Goal: Task Accomplishment & Management: Complete application form

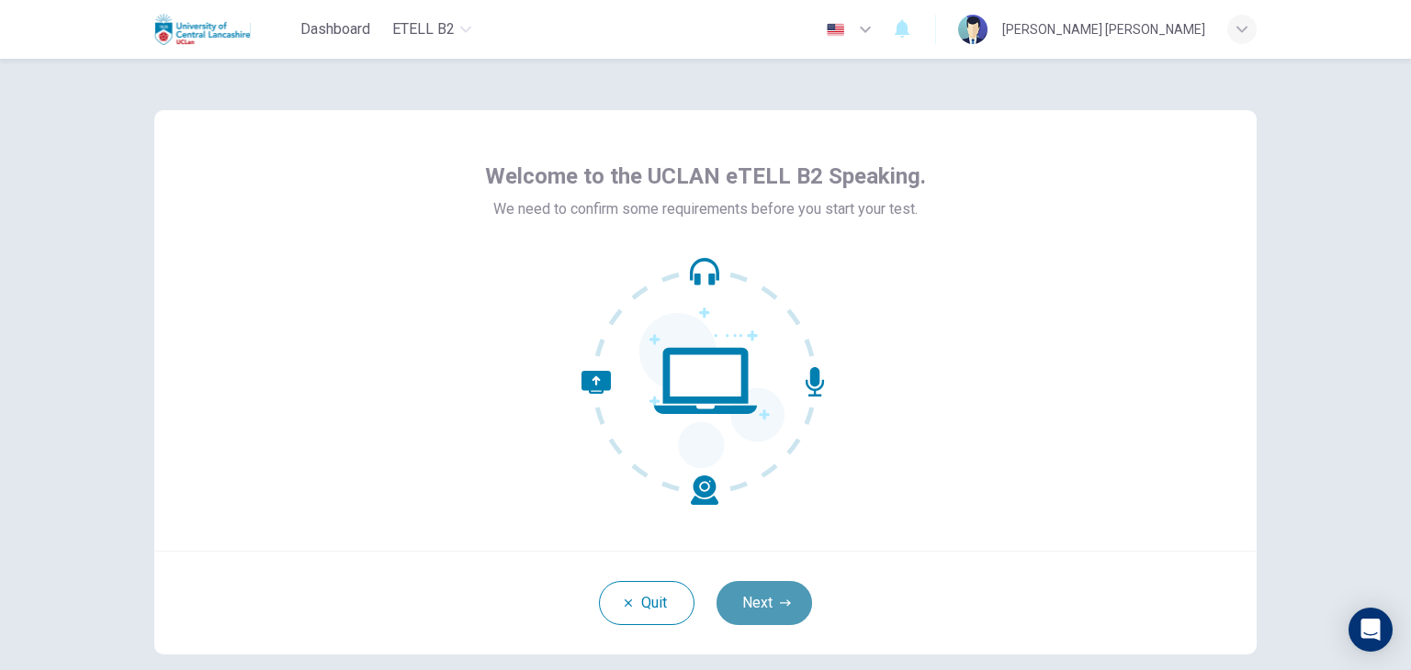
click at [752, 594] on button "Next" at bounding box center [764, 603] width 96 height 44
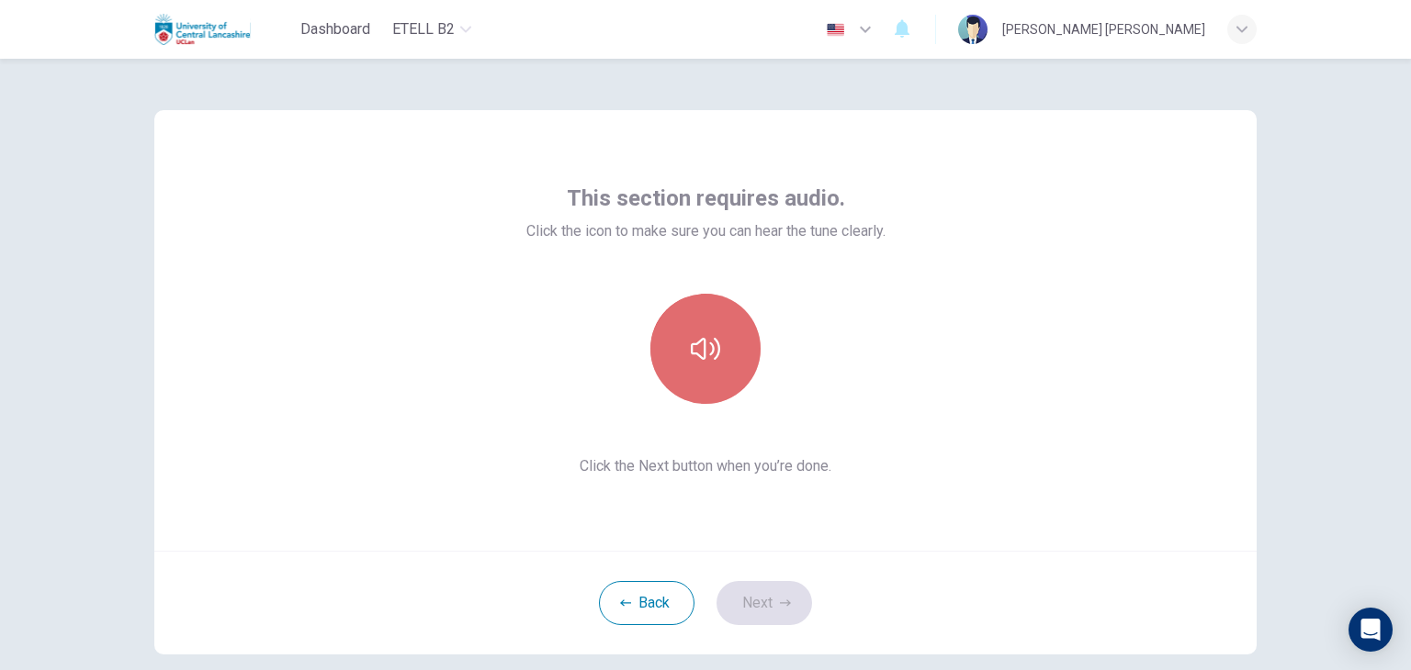
click at [714, 357] on icon "button" at bounding box center [705, 348] width 29 height 29
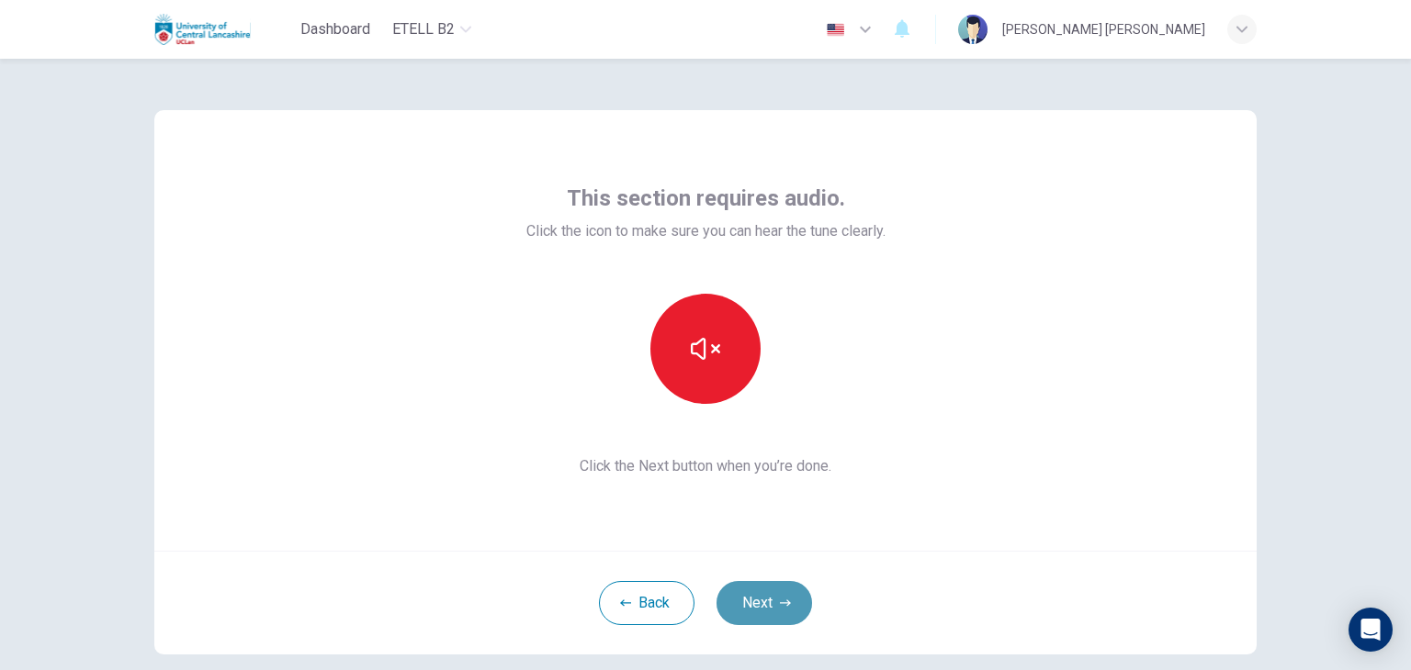
click at [752, 599] on button "Next" at bounding box center [764, 603] width 96 height 44
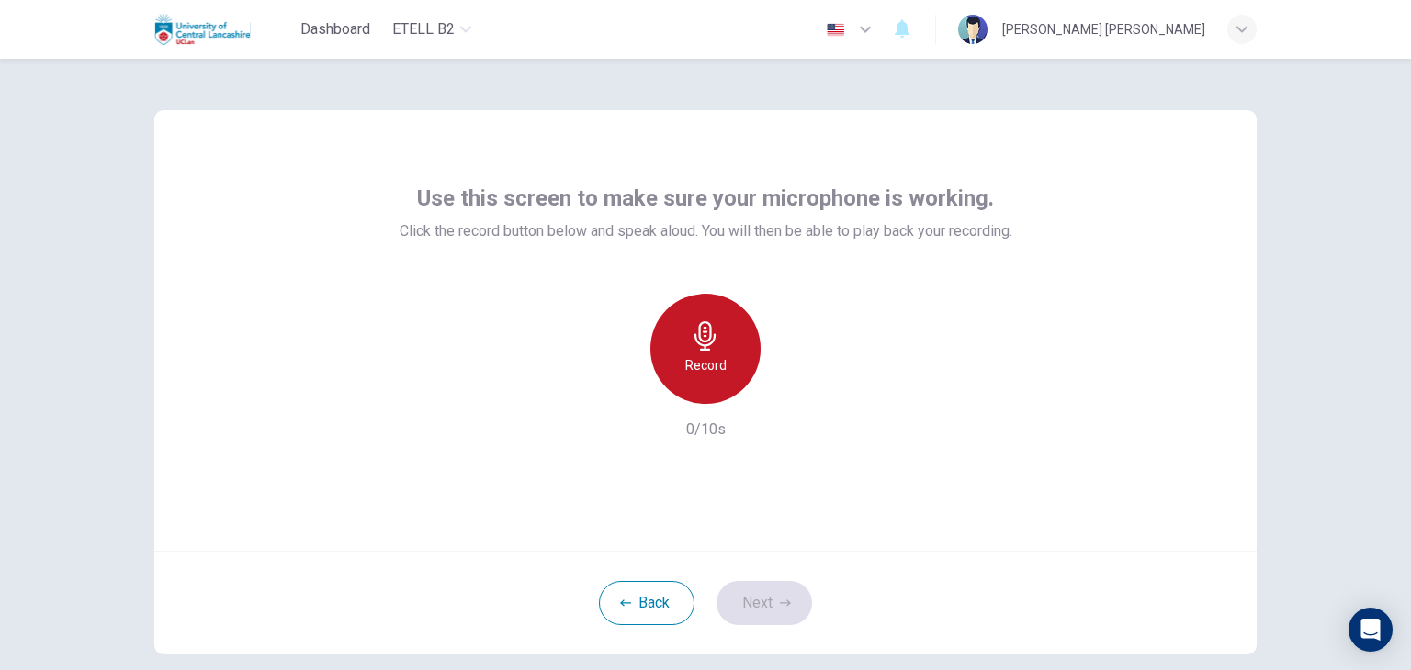
click at [685, 363] on h6 "Record" at bounding box center [705, 365] width 41 height 22
click at [685, 363] on div "Stop" at bounding box center [705, 349] width 110 height 110
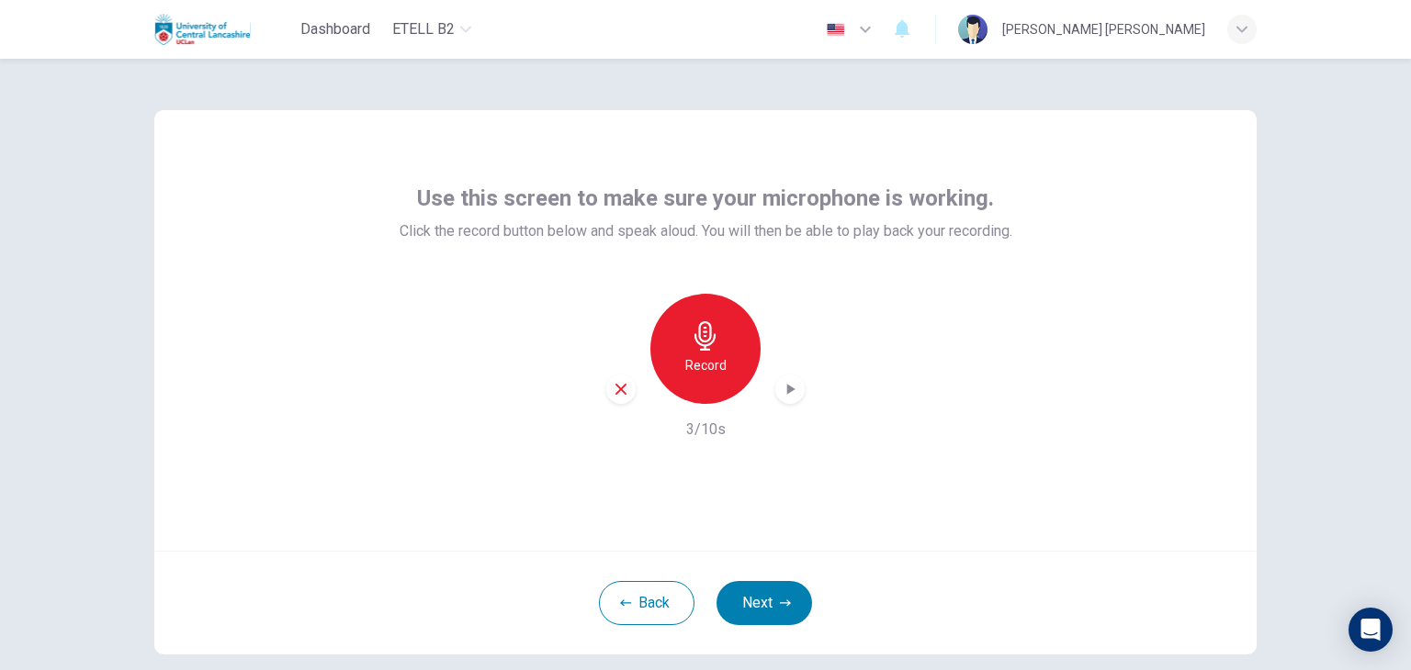
click at [791, 398] on icon "button" at bounding box center [790, 389] width 18 height 18
click at [754, 601] on button "Next" at bounding box center [764, 603] width 96 height 44
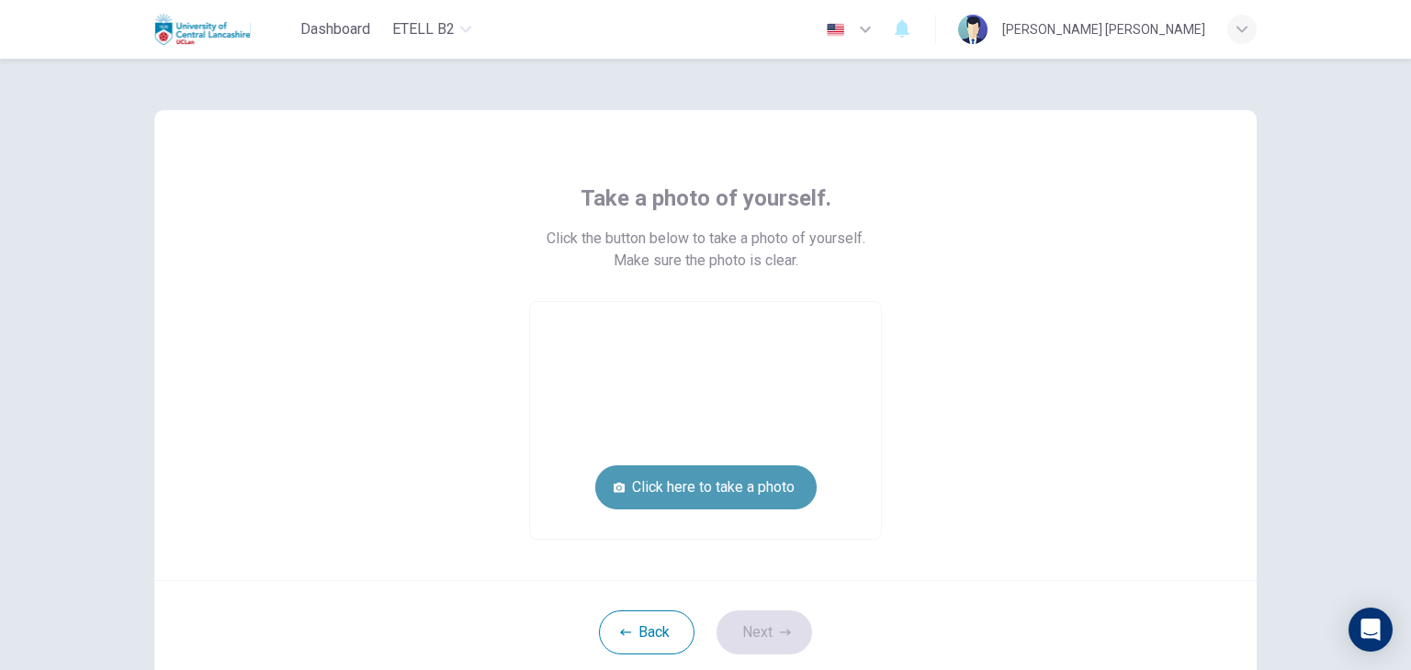
click at [665, 482] on button "Click here to take a photo" at bounding box center [705, 488] width 221 height 44
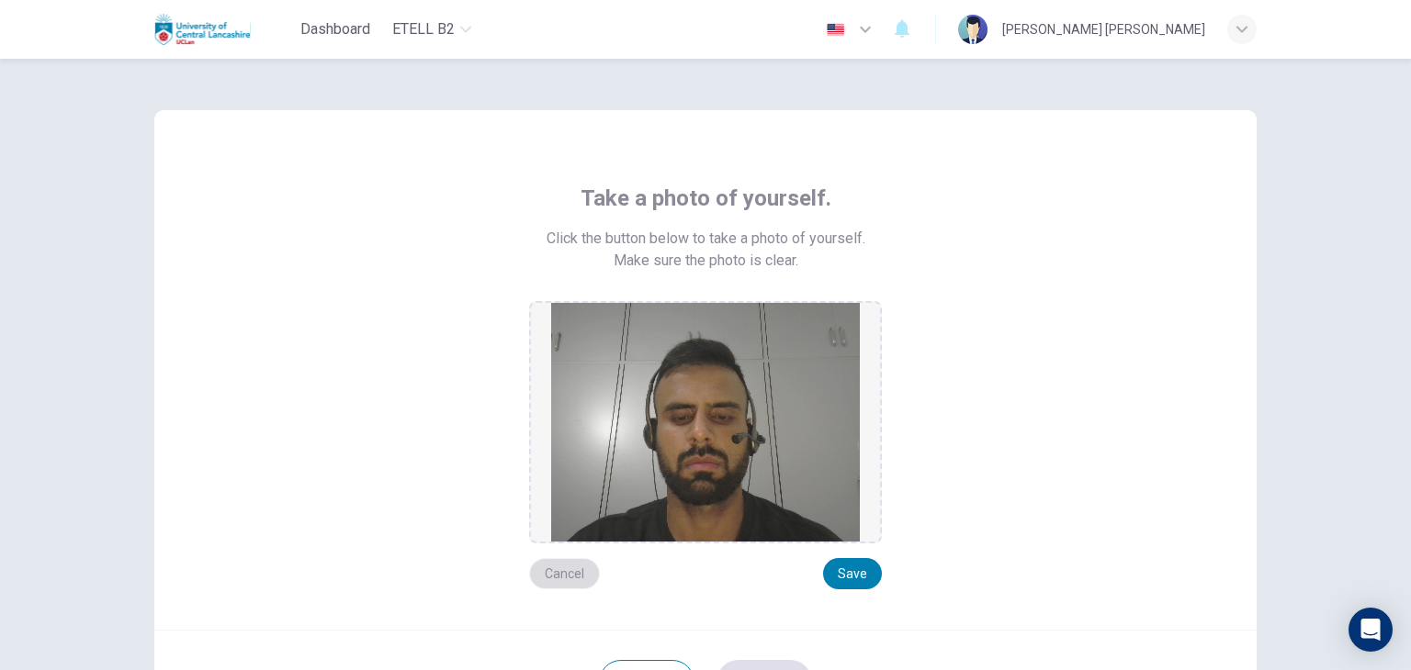
click at [573, 578] on button "Cancel" at bounding box center [564, 573] width 71 height 31
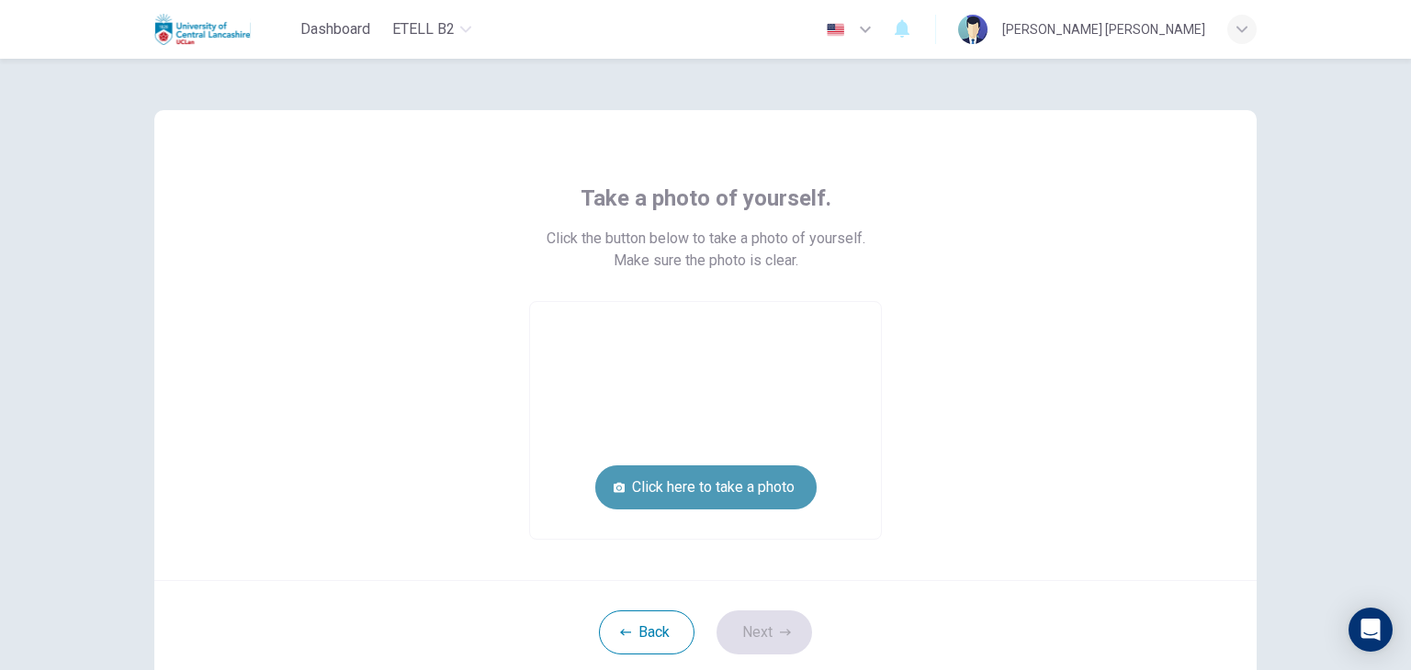
click at [672, 485] on button "Click here to take a photo" at bounding box center [705, 488] width 221 height 44
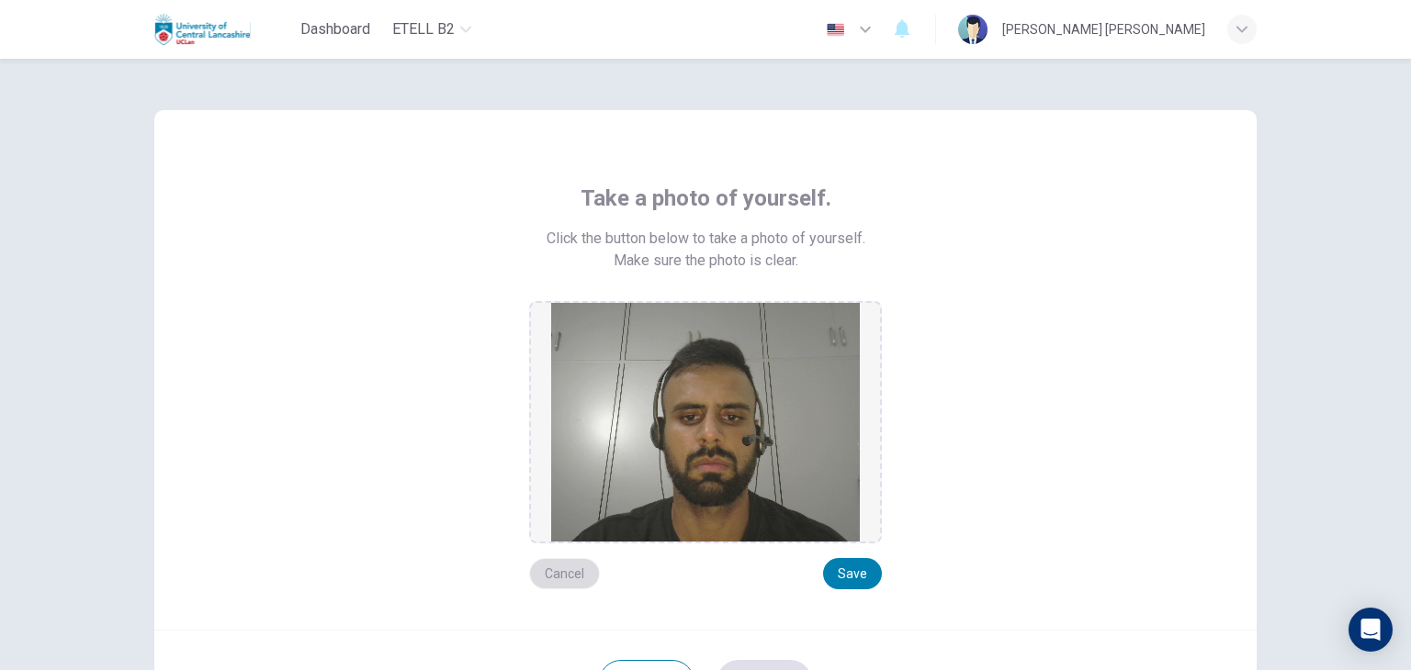
click at [549, 563] on button "Cancel" at bounding box center [564, 573] width 71 height 31
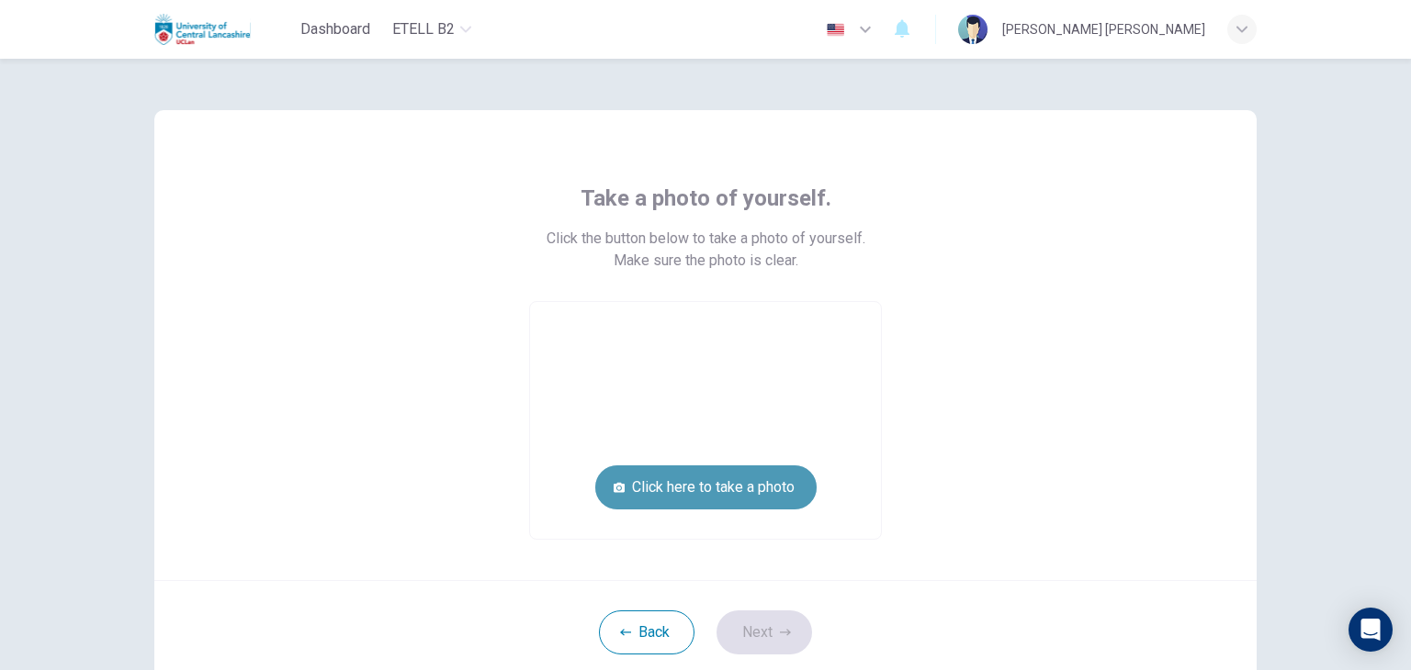
click at [716, 485] on button "Click here to take a photo" at bounding box center [705, 488] width 221 height 44
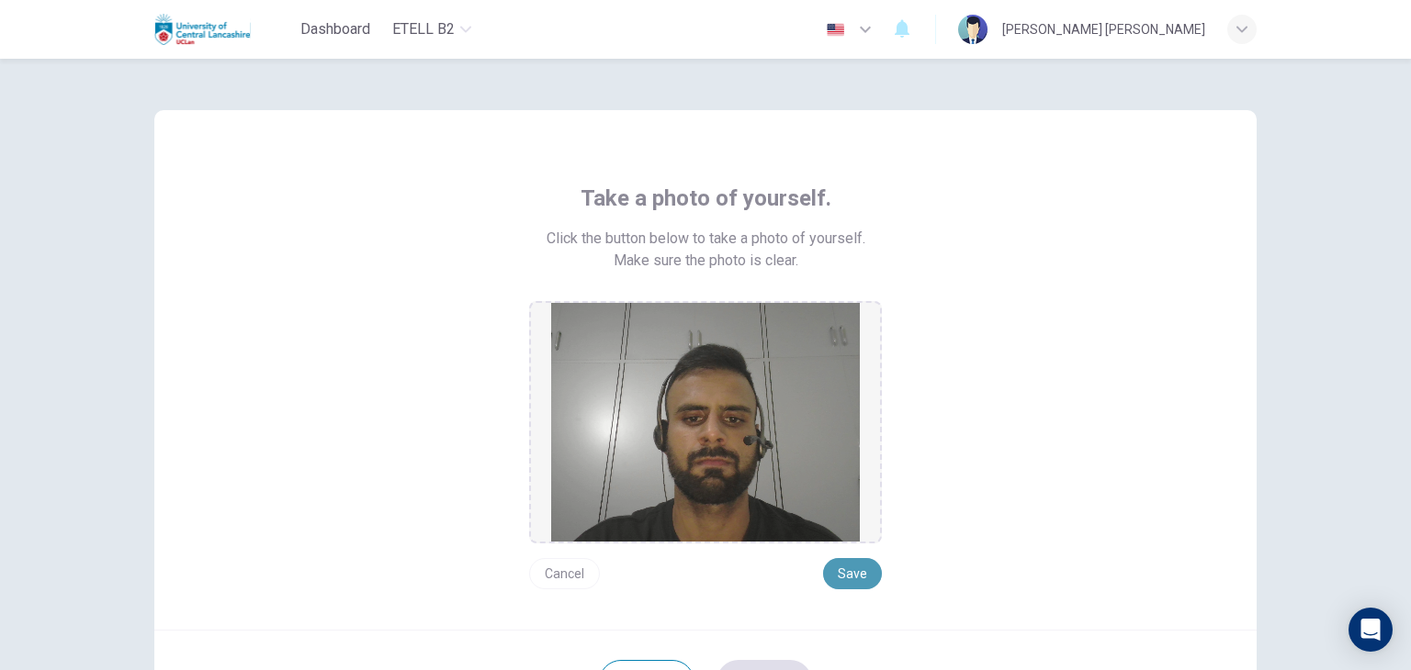
click at [867, 574] on button "Save" at bounding box center [852, 573] width 59 height 31
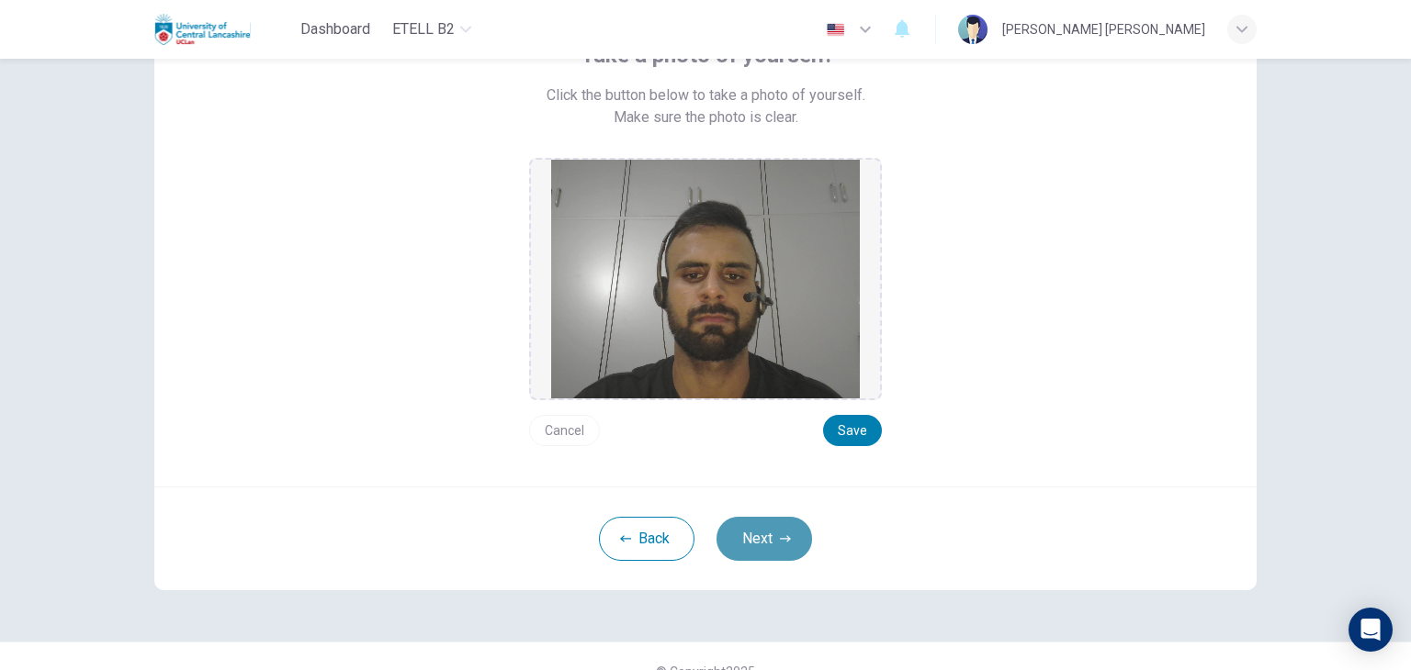
click at [780, 529] on button "Next" at bounding box center [764, 539] width 96 height 44
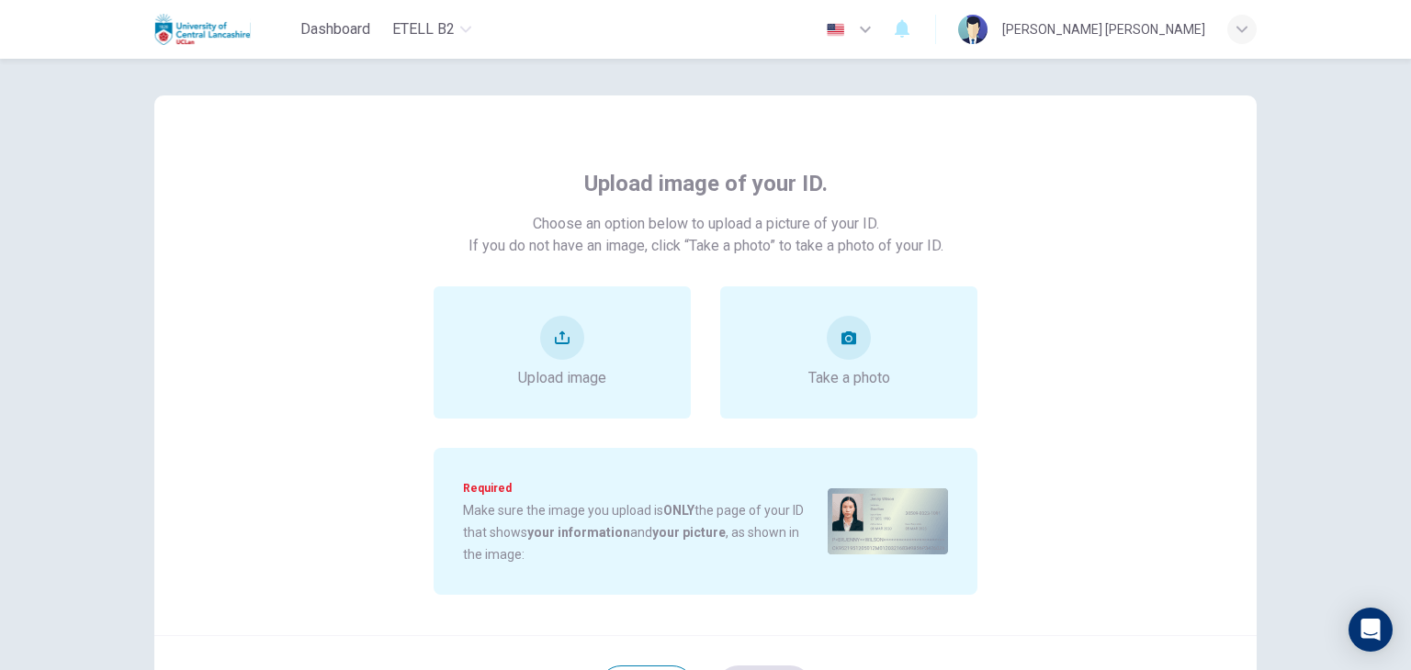
scroll to position [15, 0]
click at [639, 354] on div "Upload image" at bounding box center [561, 353] width 257 height 132
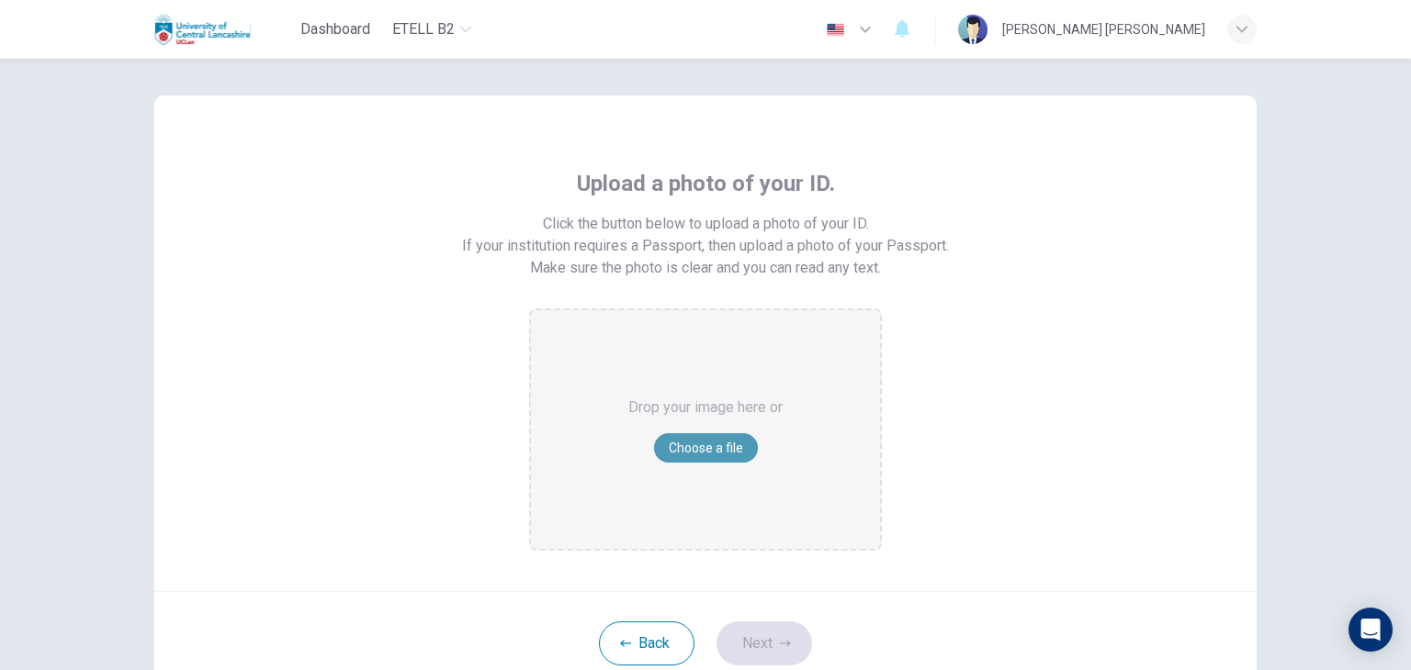
click at [682, 446] on button "Choose a file" at bounding box center [706, 447] width 104 height 29
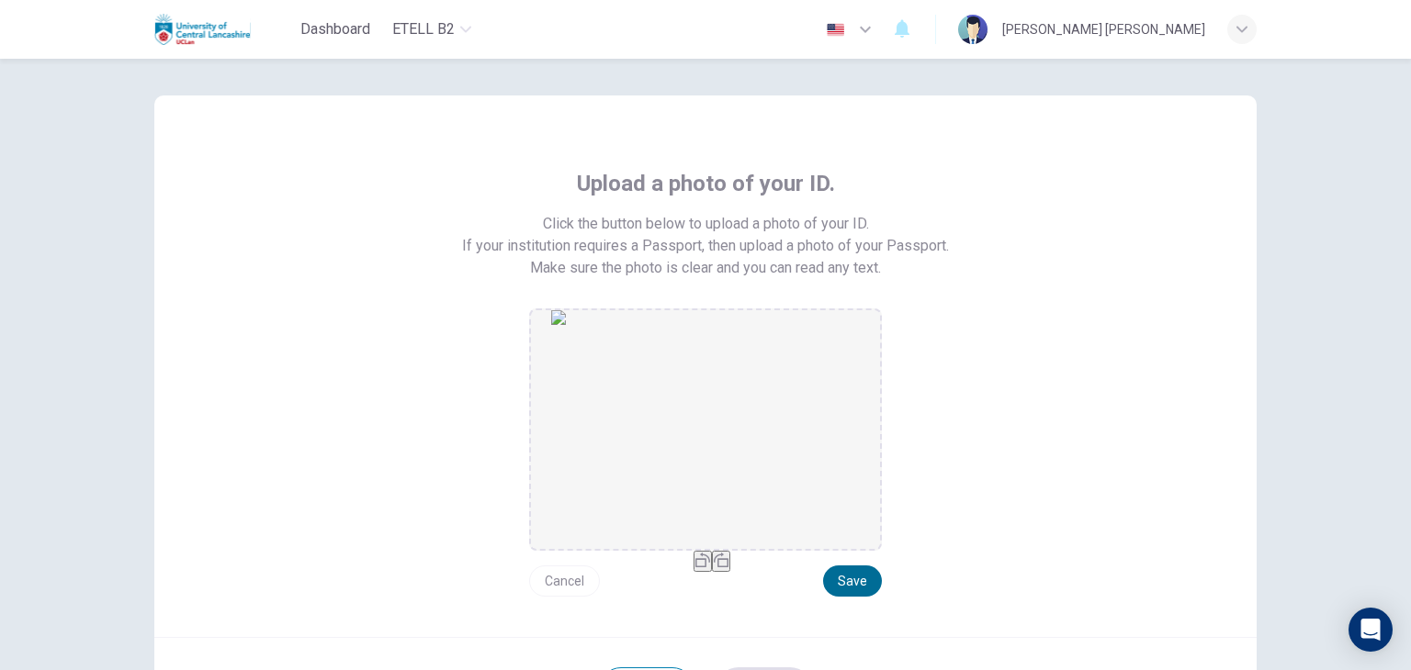
click at [858, 577] on button "Save" at bounding box center [852, 581] width 59 height 31
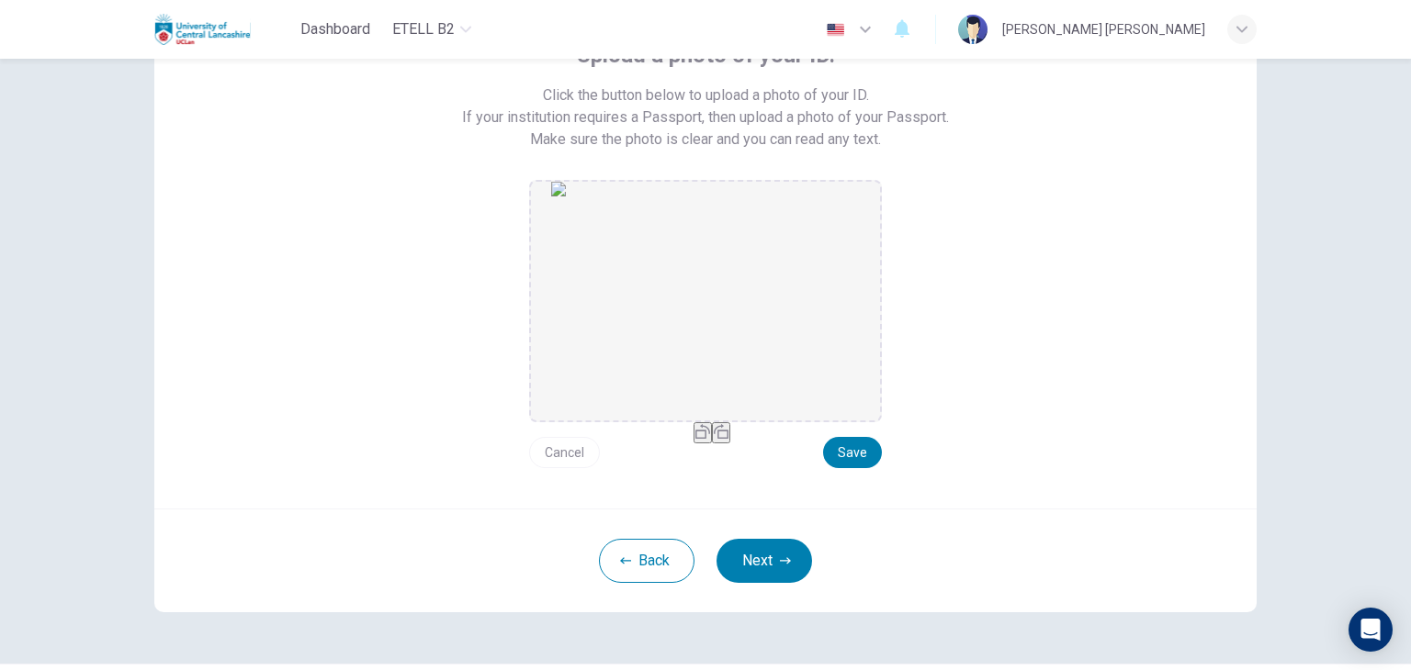
scroll to position [143, 0]
click at [768, 557] on button "Next" at bounding box center [764, 561] width 96 height 44
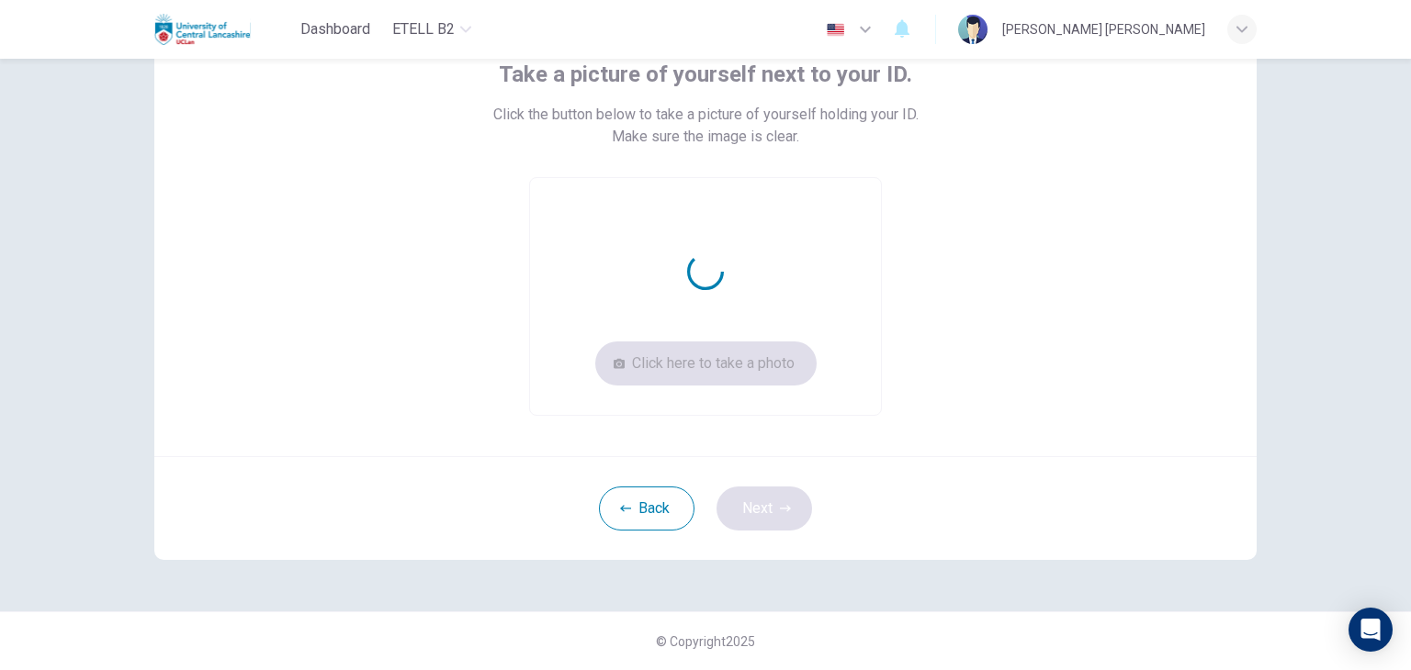
scroll to position [124, 0]
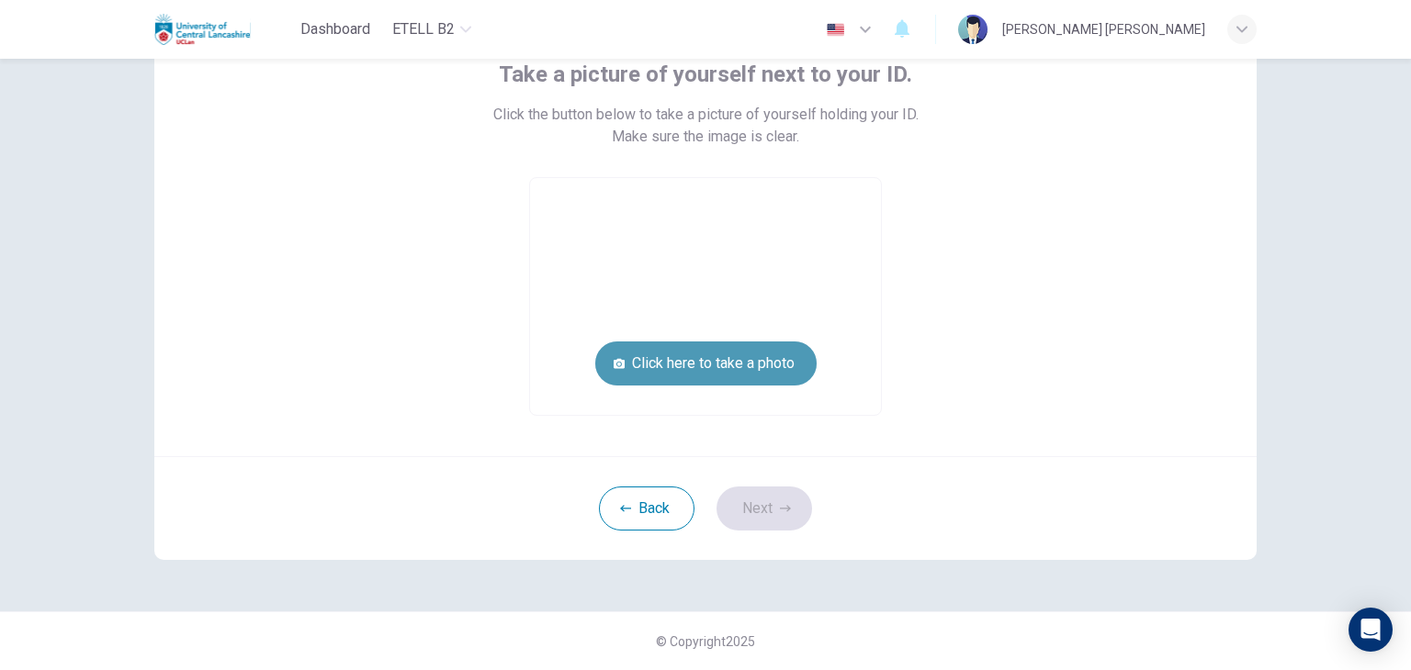
click at [724, 375] on button "Click here to take a photo" at bounding box center [705, 364] width 221 height 44
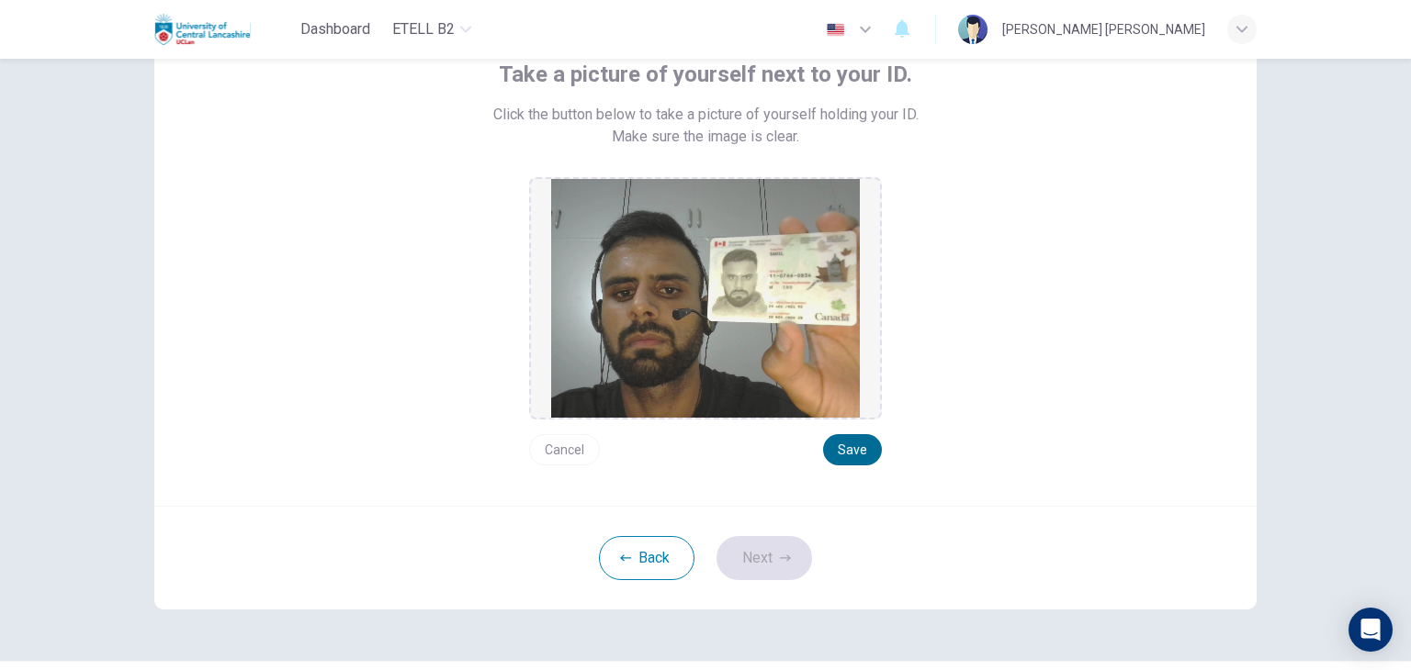
click at [850, 455] on button "Save" at bounding box center [852, 449] width 59 height 31
click at [775, 578] on button "Next" at bounding box center [764, 558] width 96 height 44
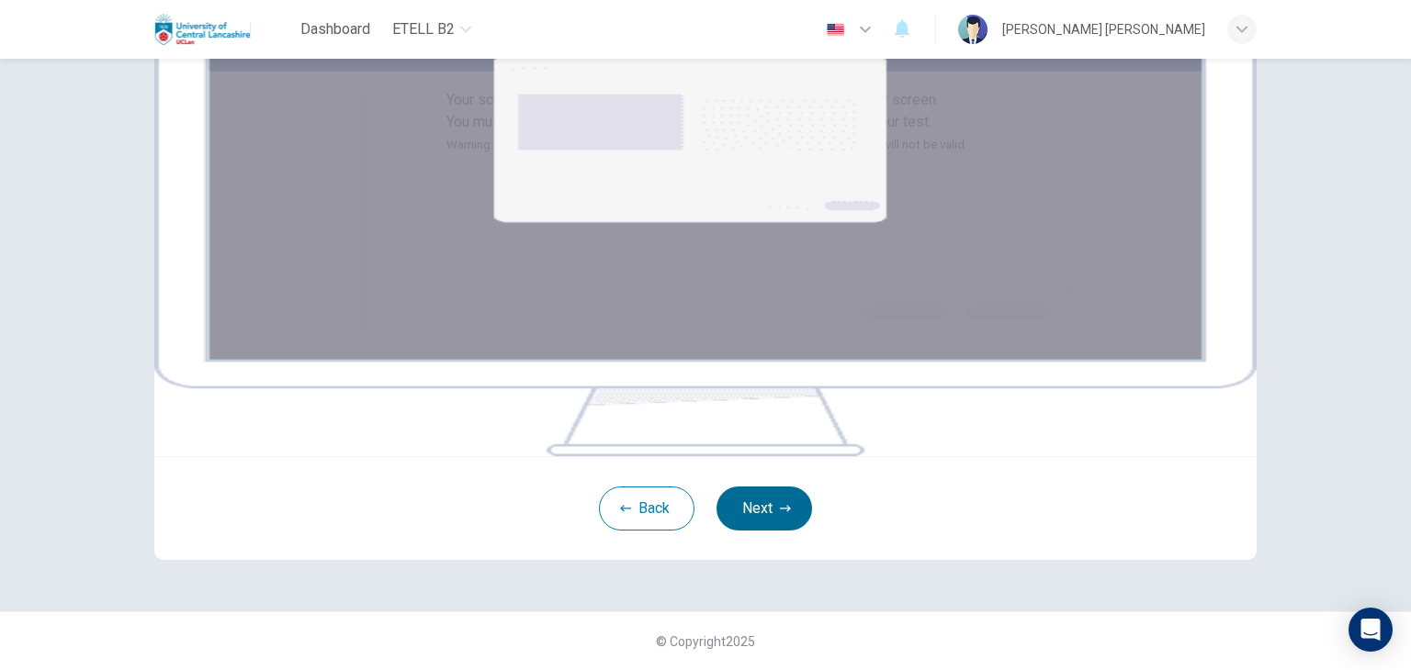
scroll to position [234, 0]
click at [783, 505] on div "Back Next" at bounding box center [705, 508] width 1102 height 104
click at [780, 514] on icon "button" at bounding box center [785, 508] width 11 height 11
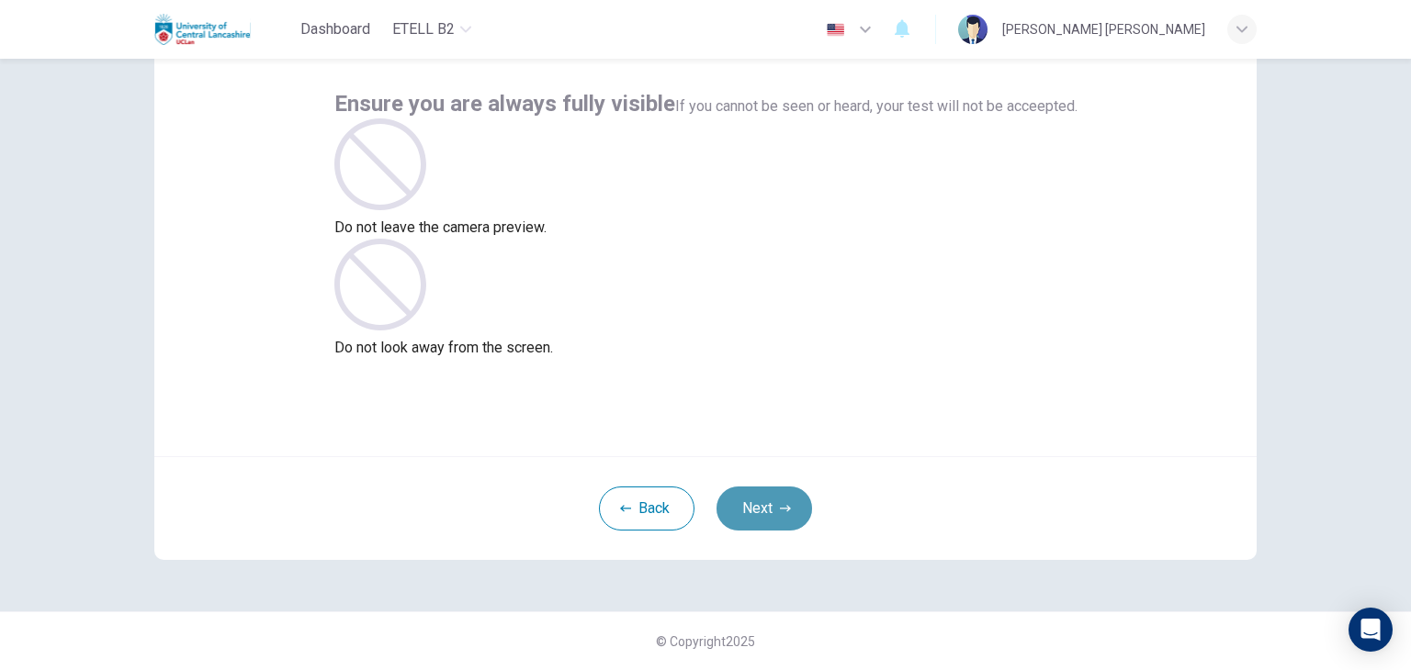
click at [754, 515] on button "Next" at bounding box center [764, 509] width 96 height 44
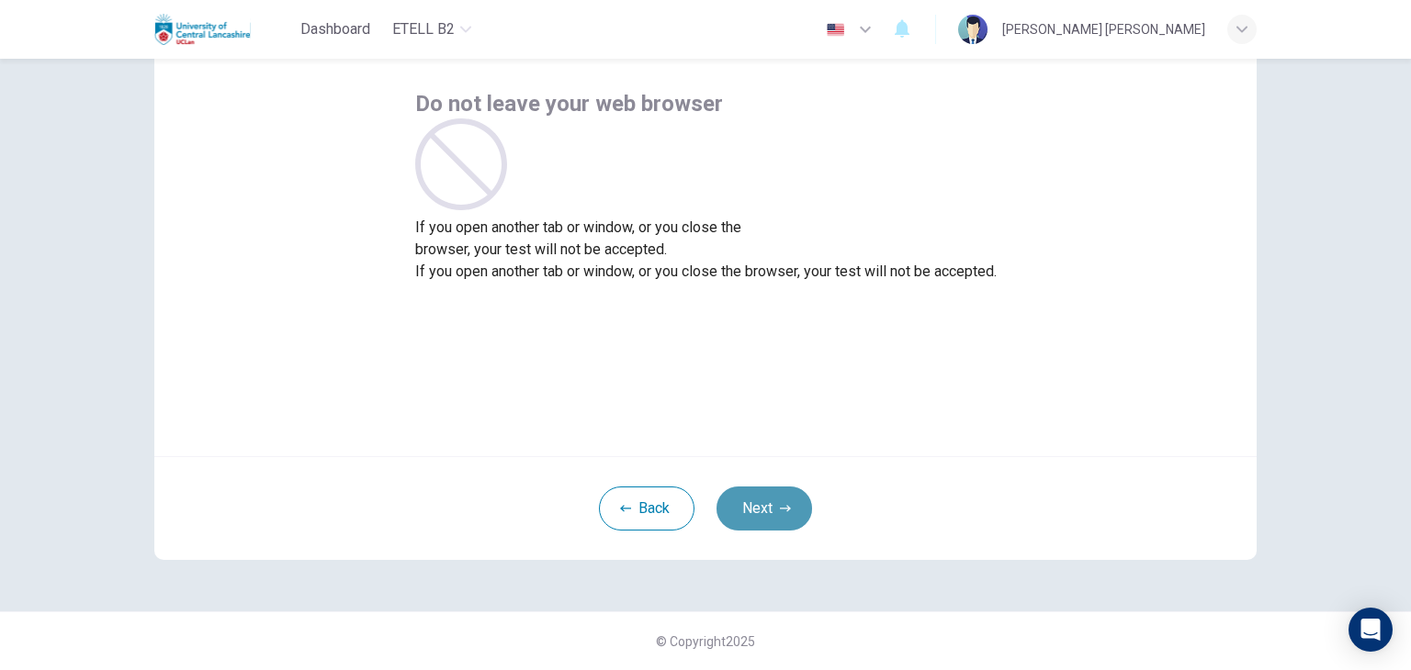
click at [754, 515] on button "Next" at bounding box center [764, 509] width 96 height 44
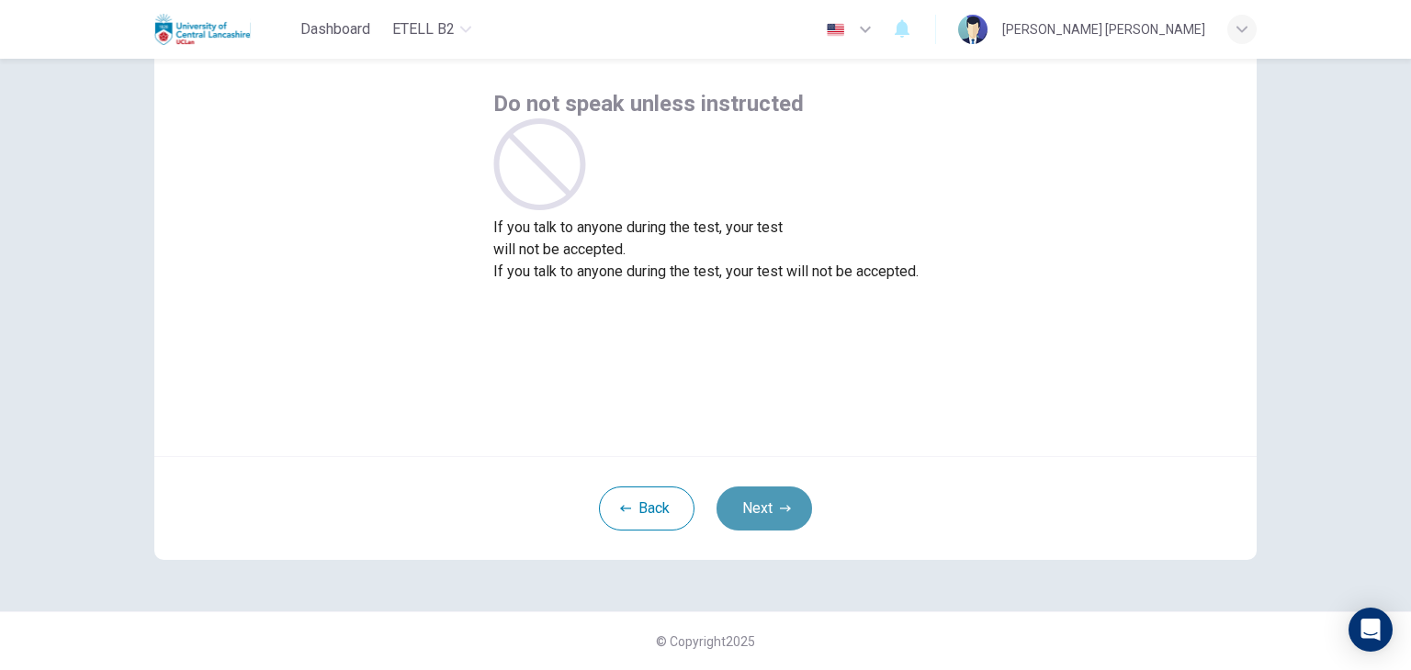
click at [754, 515] on button "Next" at bounding box center [764, 509] width 96 height 44
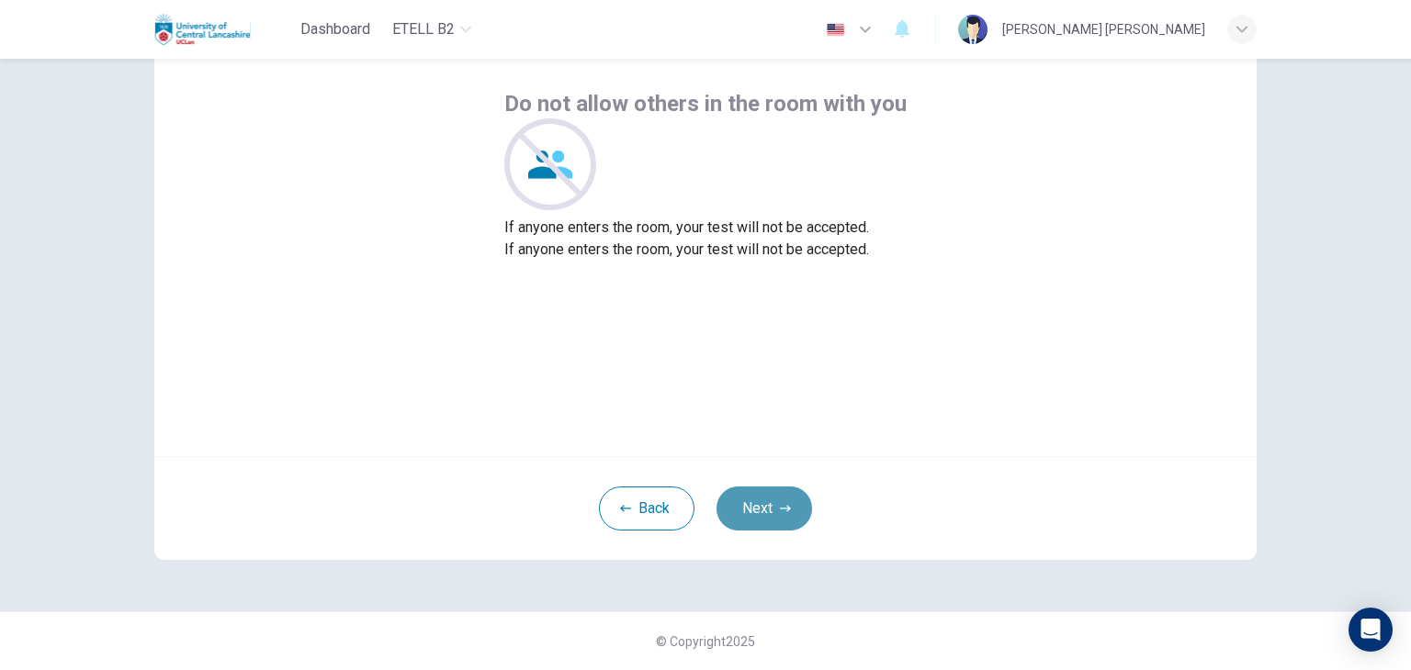
click at [754, 515] on button "Next" at bounding box center [764, 509] width 96 height 44
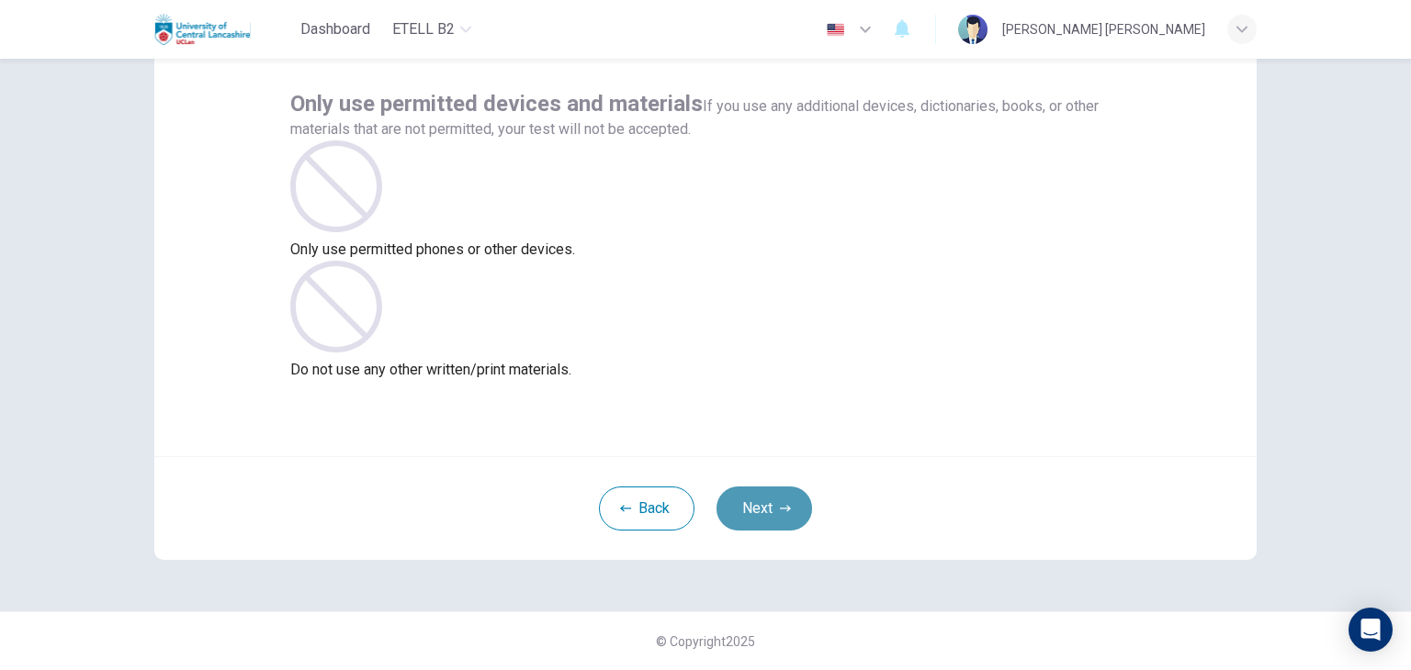
click at [754, 515] on button "Next" at bounding box center [764, 509] width 96 height 44
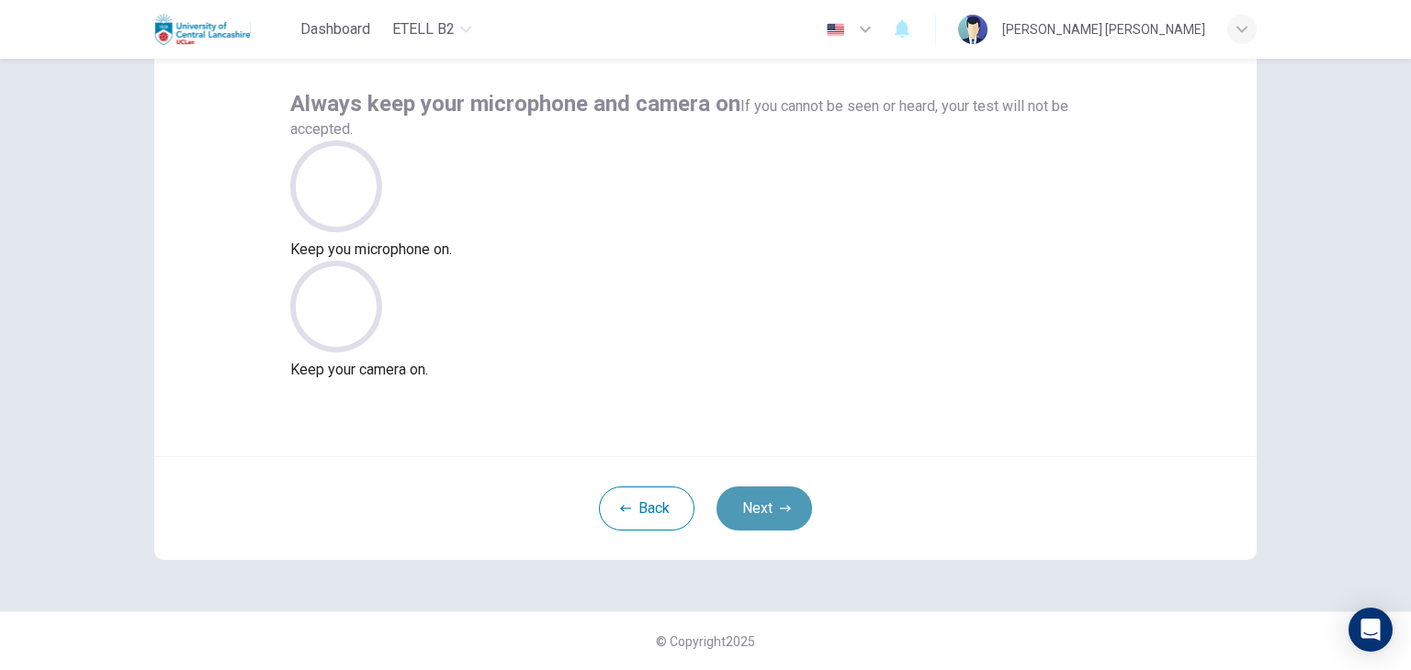
click at [754, 515] on button "Next" at bounding box center [764, 509] width 96 height 44
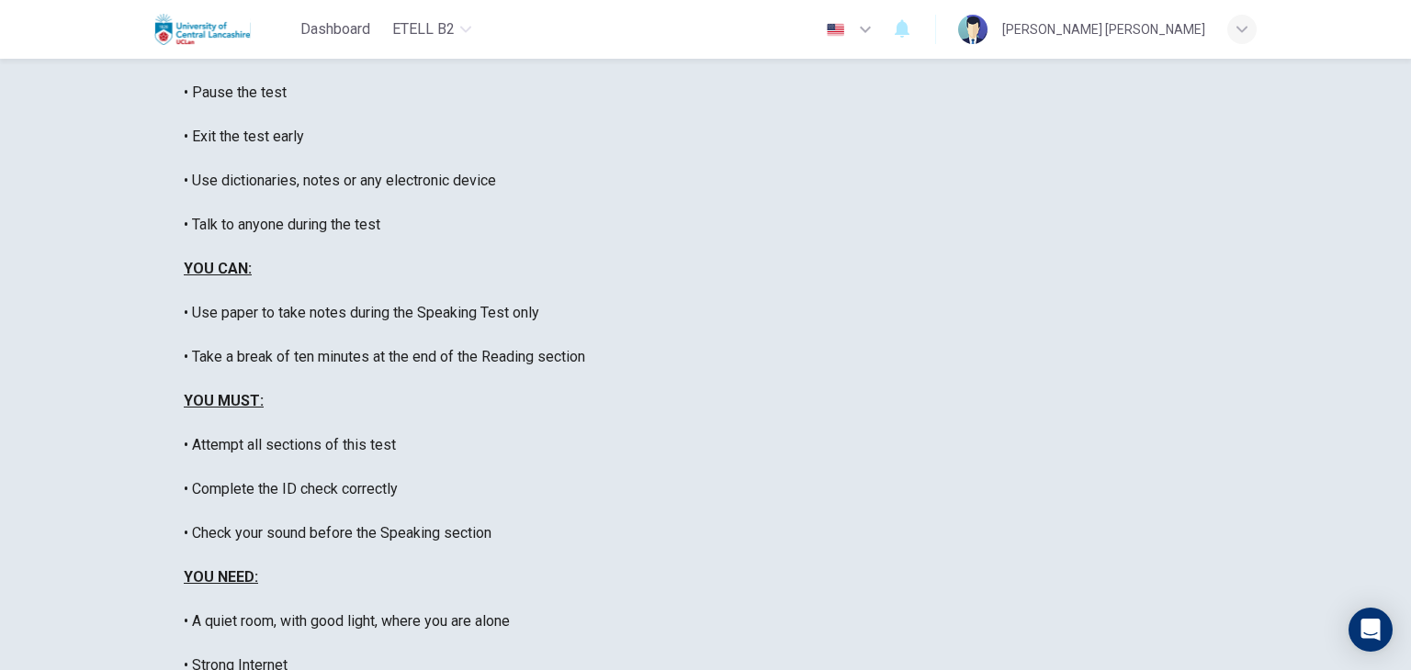
scroll to position [316, 0]
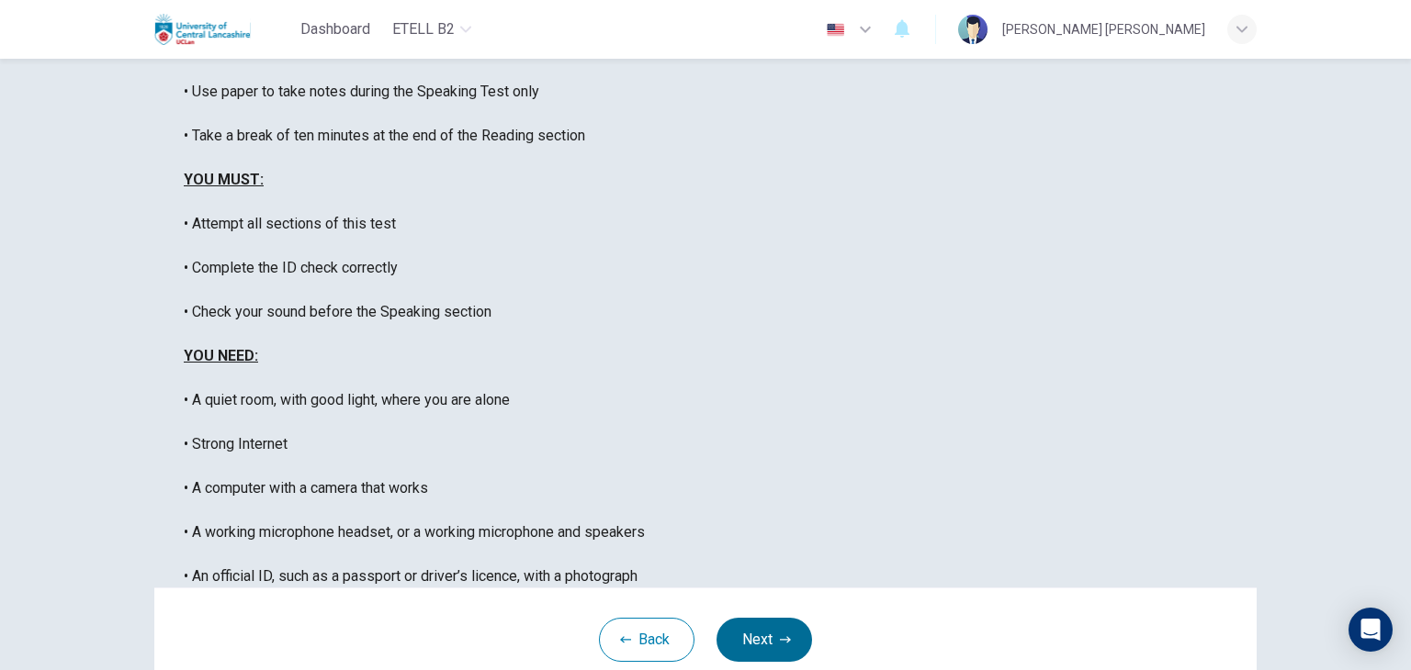
click at [753, 618] on button "Next" at bounding box center [764, 640] width 96 height 44
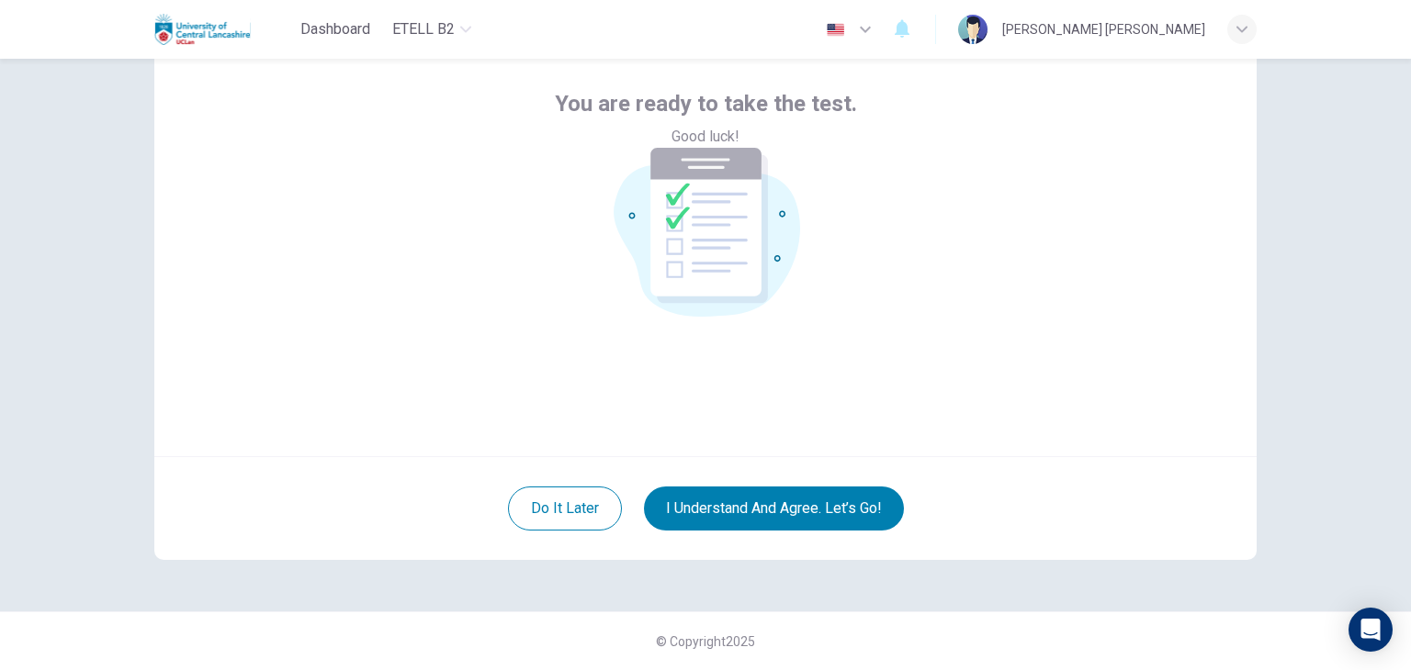
scroll to position [80, 0]
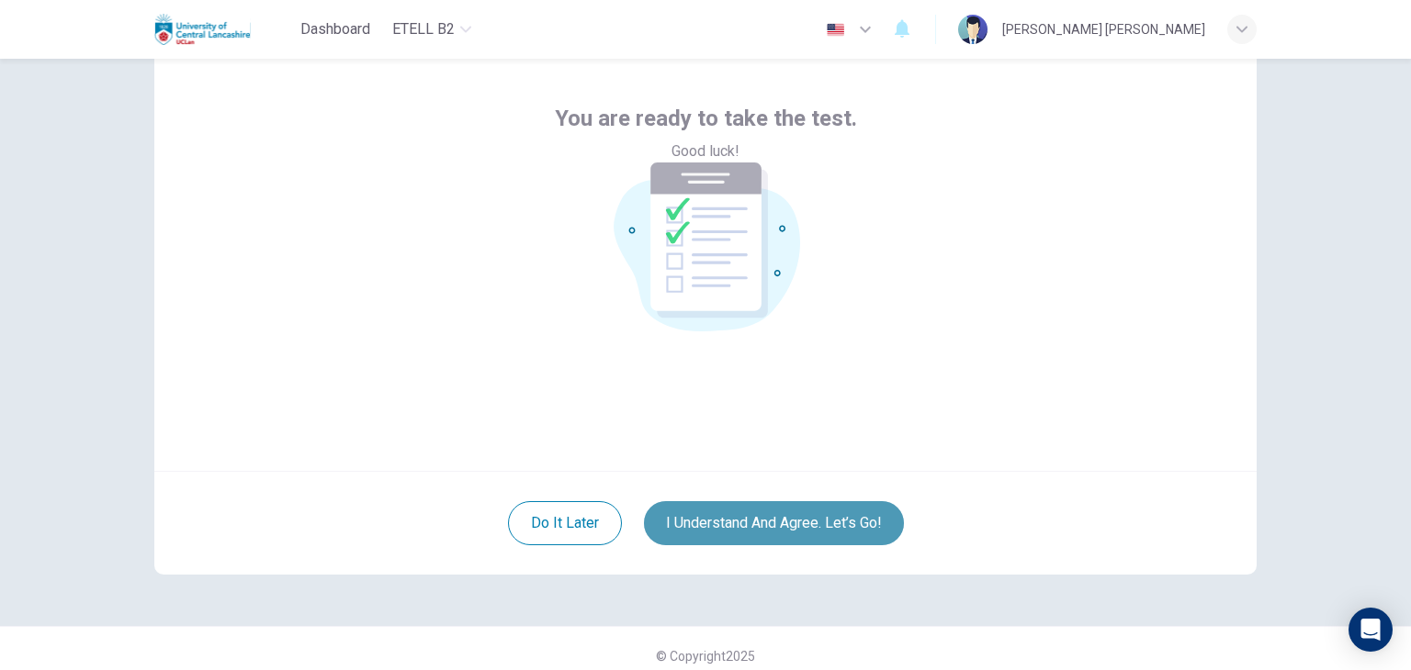
click at [730, 519] on button "I understand and agree. Let’s go!" at bounding box center [774, 523] width 260 height 44
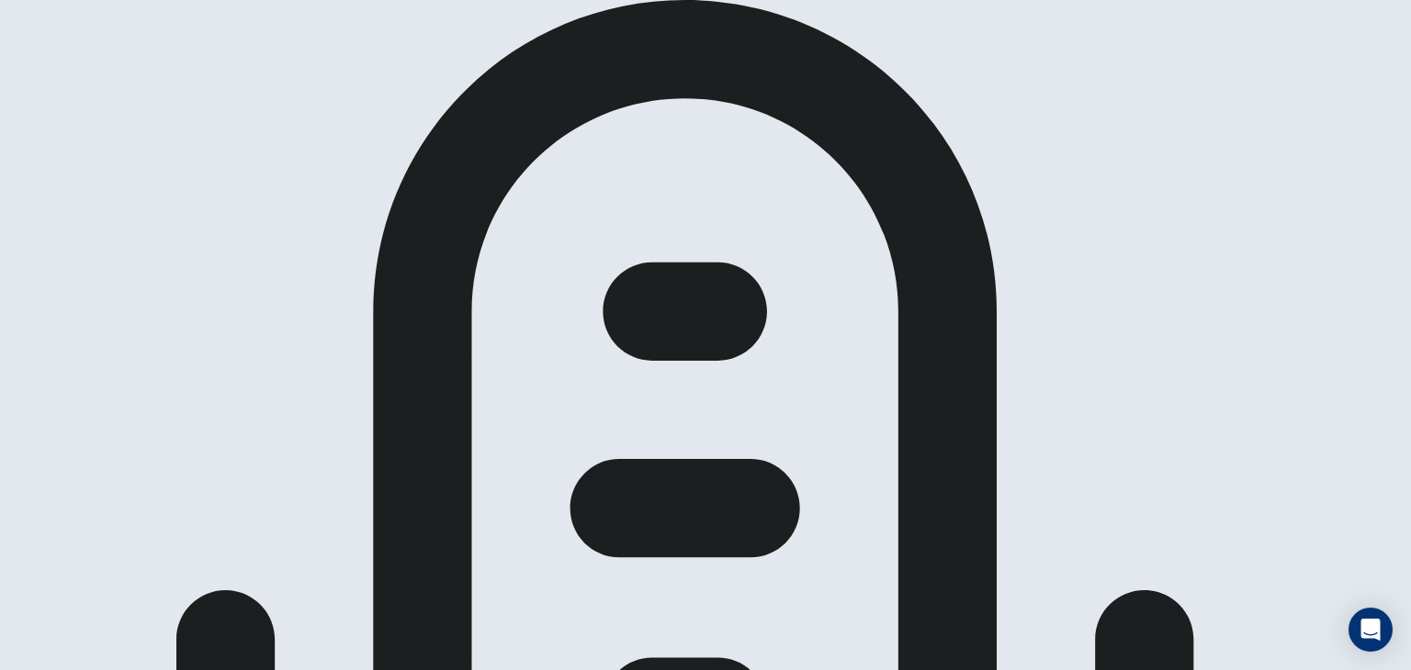
scroll to position [239, 0]
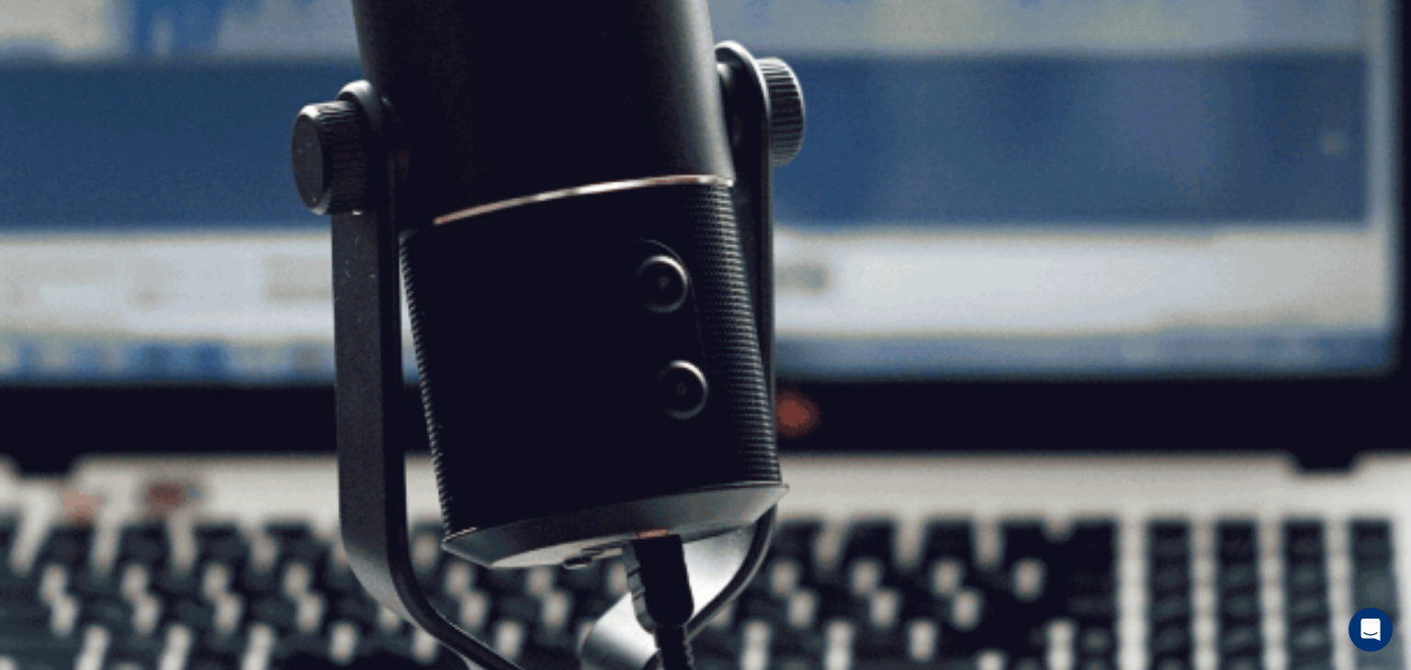
scroll to position [321, 0]
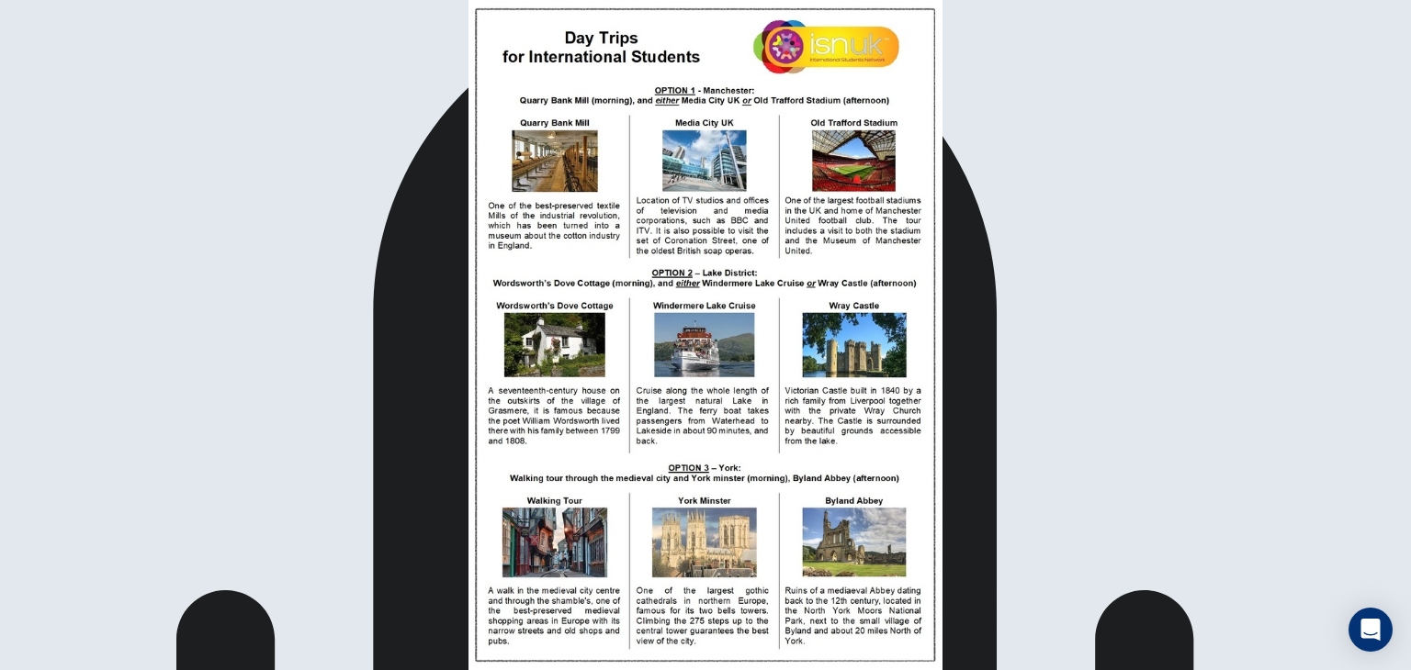
scroll to position [0, 0]
click at [428, 296] on img at bounding box center [705, 335] width 1411 height 670
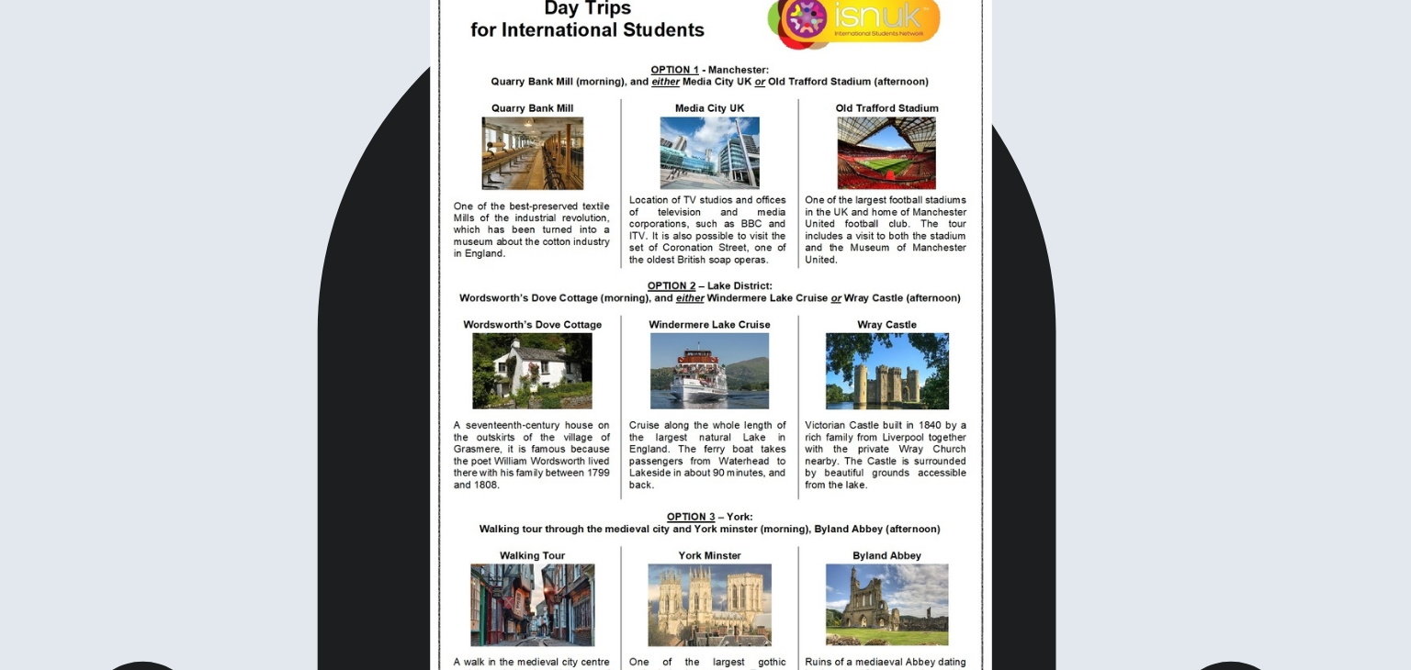
drag, startPoint x: 675, startPoint y: 265, endPoint x: 667, endPoint y: 225, distance: 41.2
click at [667, 225] on img at bounding box center [705, 335] width 1411 height 670
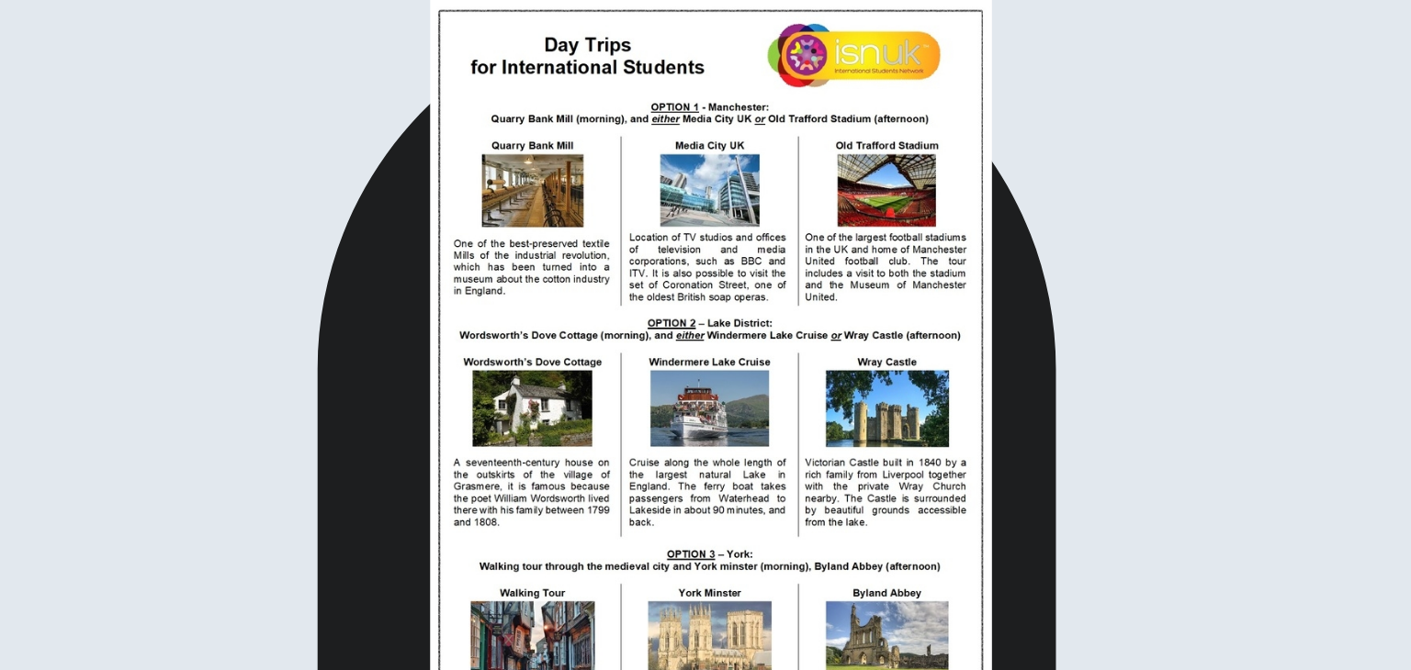
click at [802, 193] on img at bounding box center [705, 335] width 1411 height 670
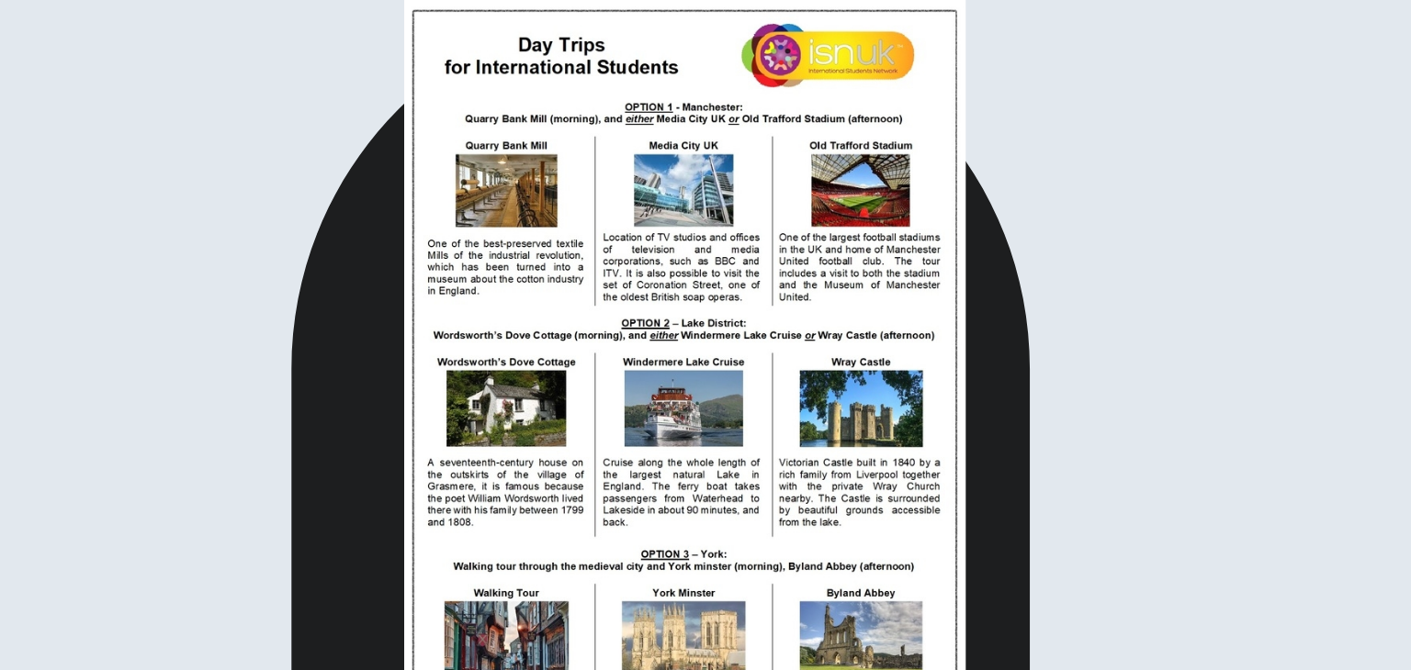
click at [826, 338] on img at bounding box center [705, 335] width 1411 height 670
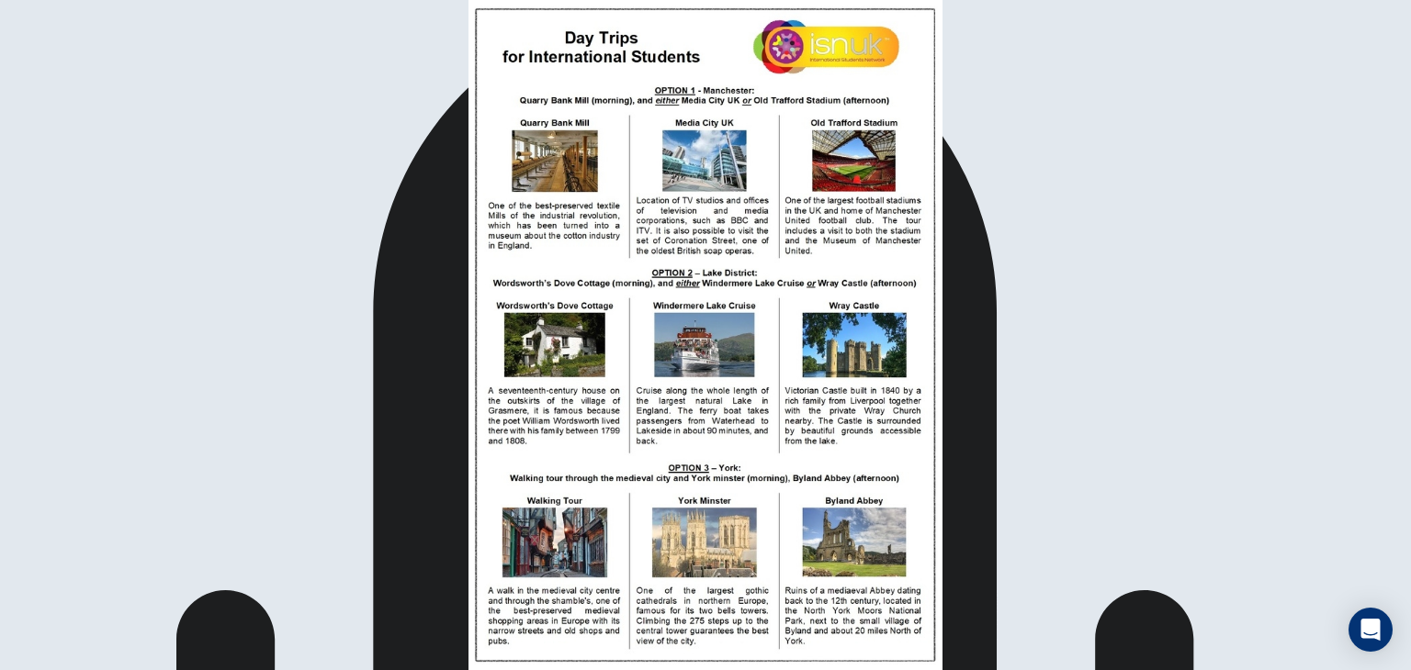
drag, startPoint x: 1381, startPoint y: 74, endPoint x: 1341, endPoint y: 51, distance: 46.5
click at [459, 274] on img at bounding box center [705, 335] width 1411 height 670
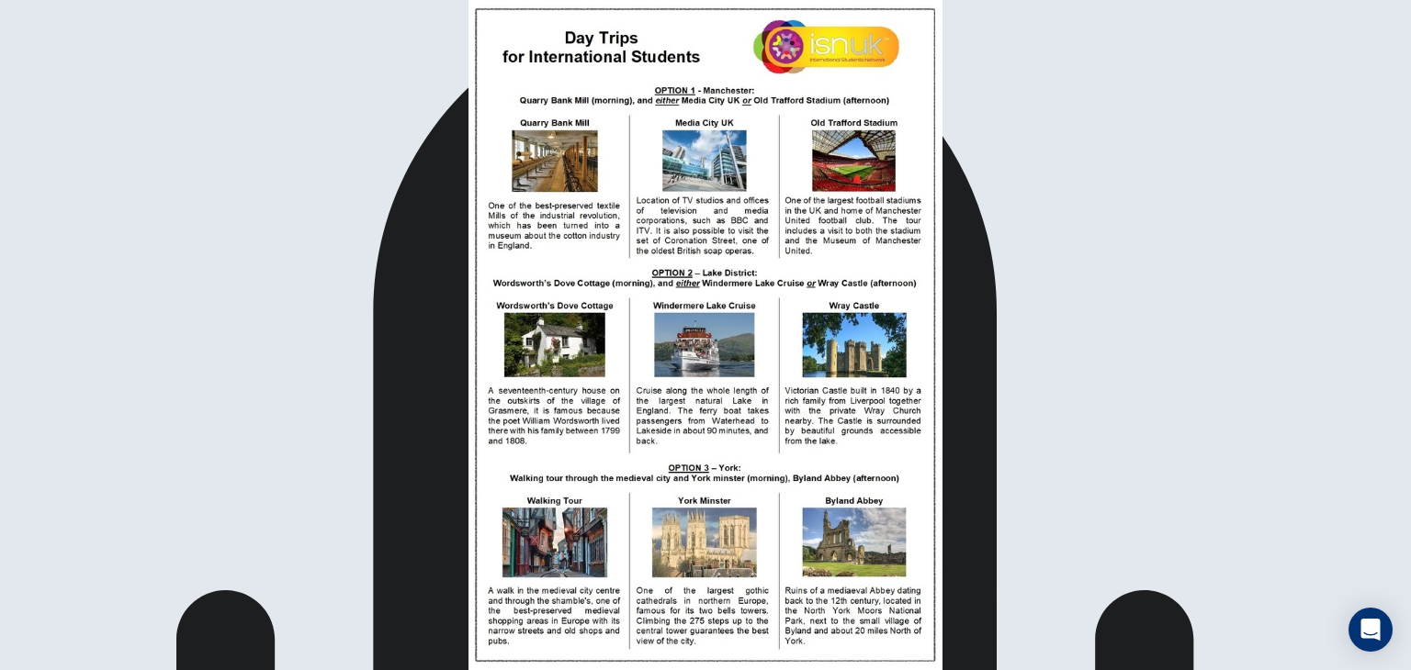
click at [454, 332] on img at bounding box center [705, 335] width 1411 height 670
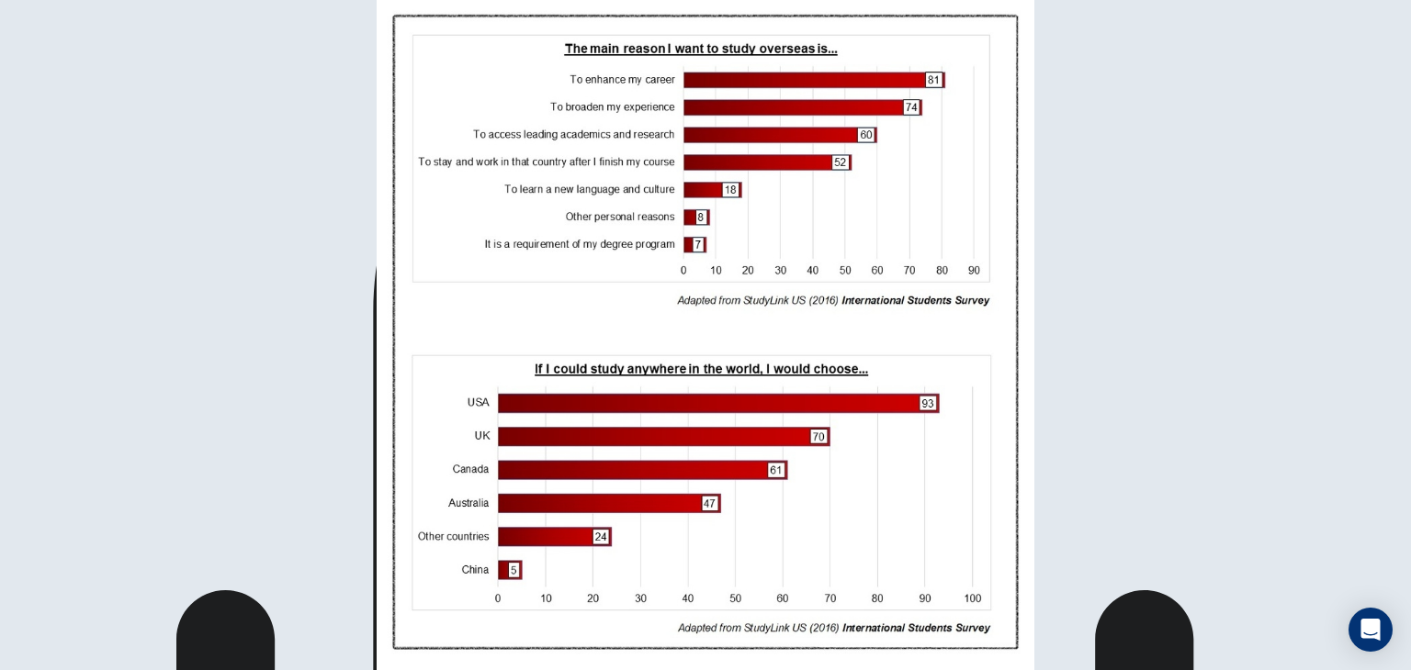
click at [486, 291] on img at bounding box center [705, 335] width 1411 height 670
click at [408, 313] on img at bounding box center [705, 335] width 1411 height 670
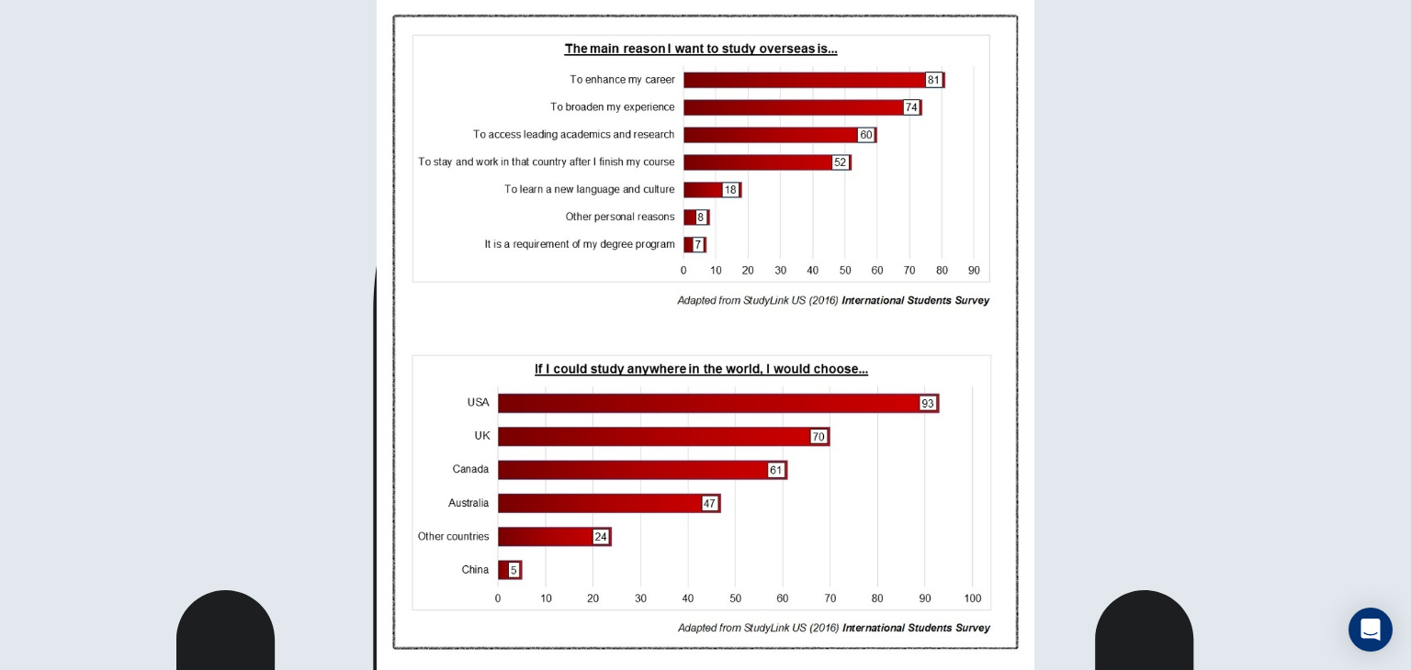
scroll to position [0, 0]
